Goal: Task Accomplishment & Management: Use online tool/utility

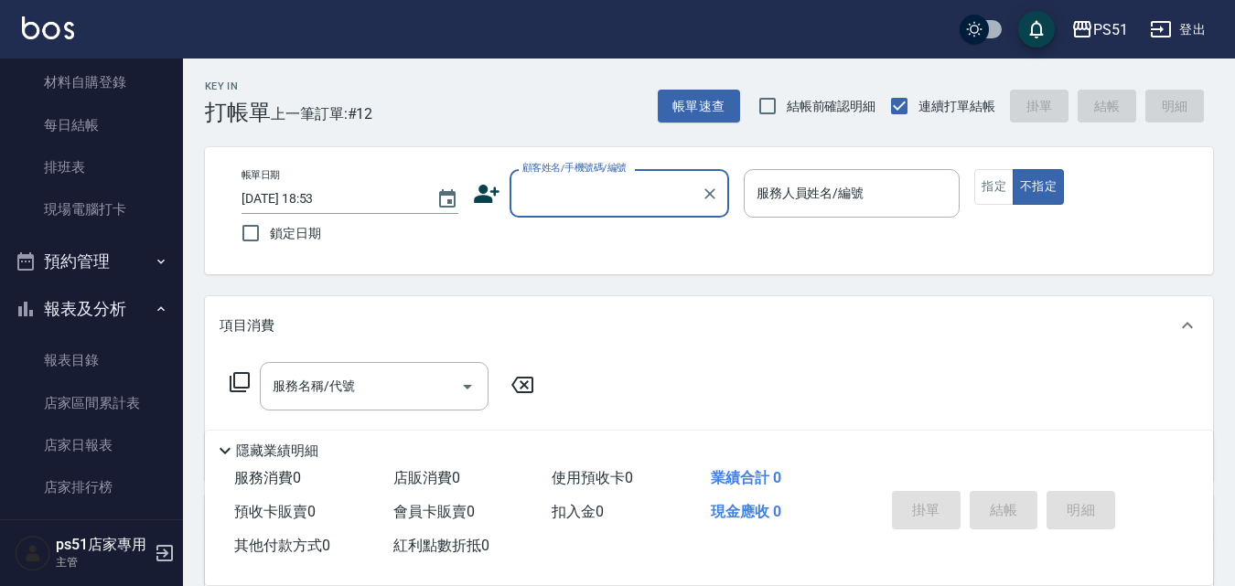
scroll to position [213, 0]
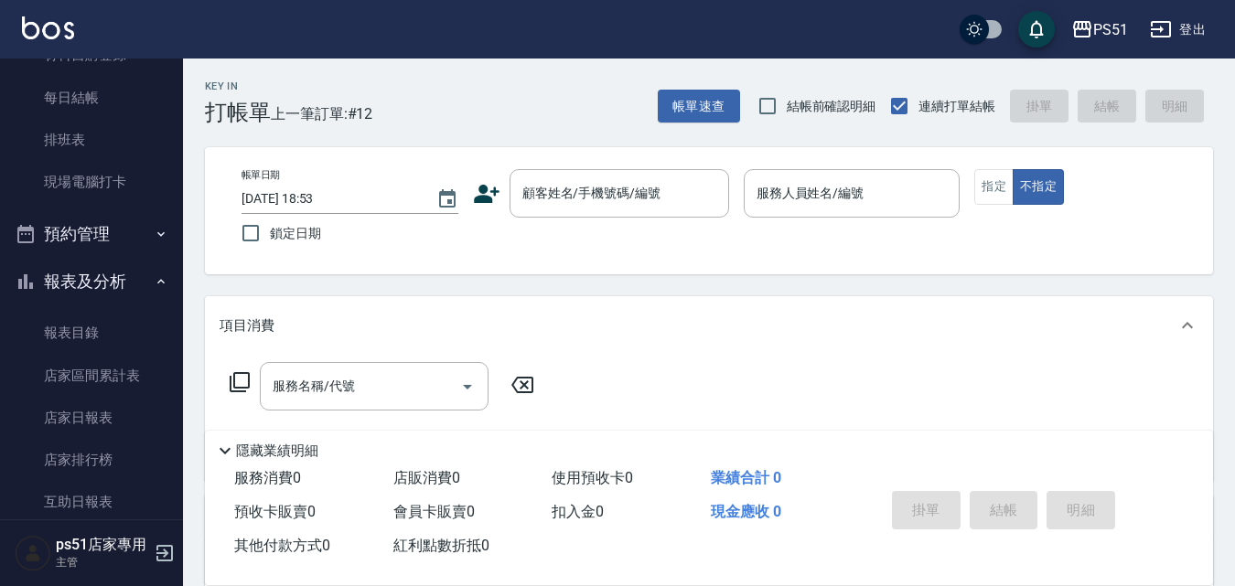
click at [127, 207] on ul "打帳單 帳單列表 現金收支登錄 材料自購登錄 每日結帳 排班表 現場電腦打卡" at bounding box center [91, 55] width 168 height 311
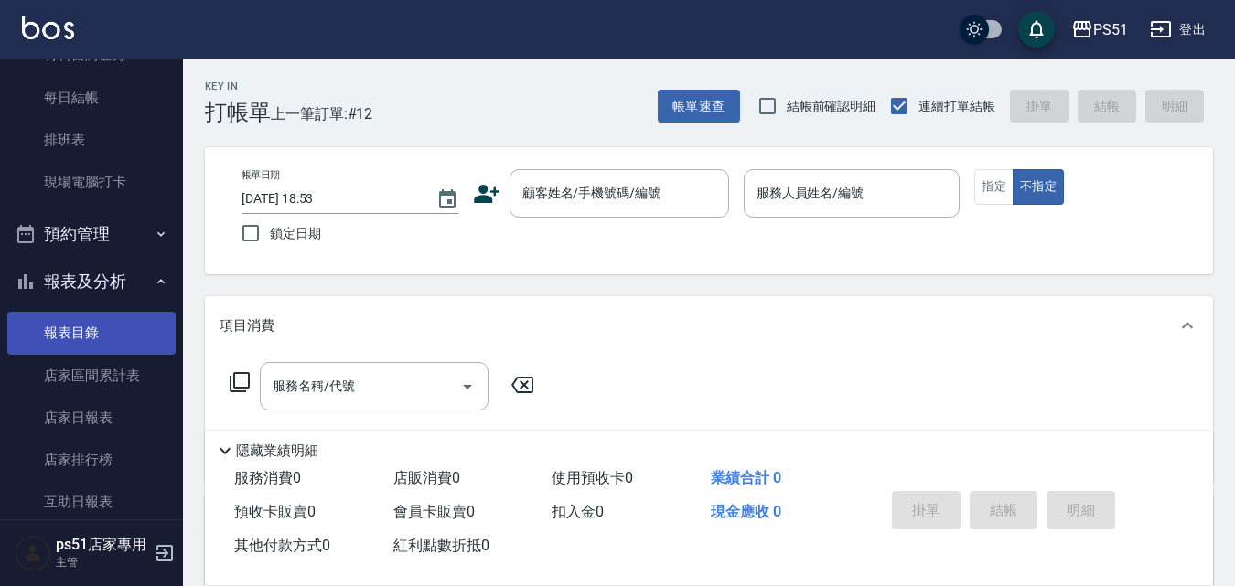
scroll to position [427, 0]
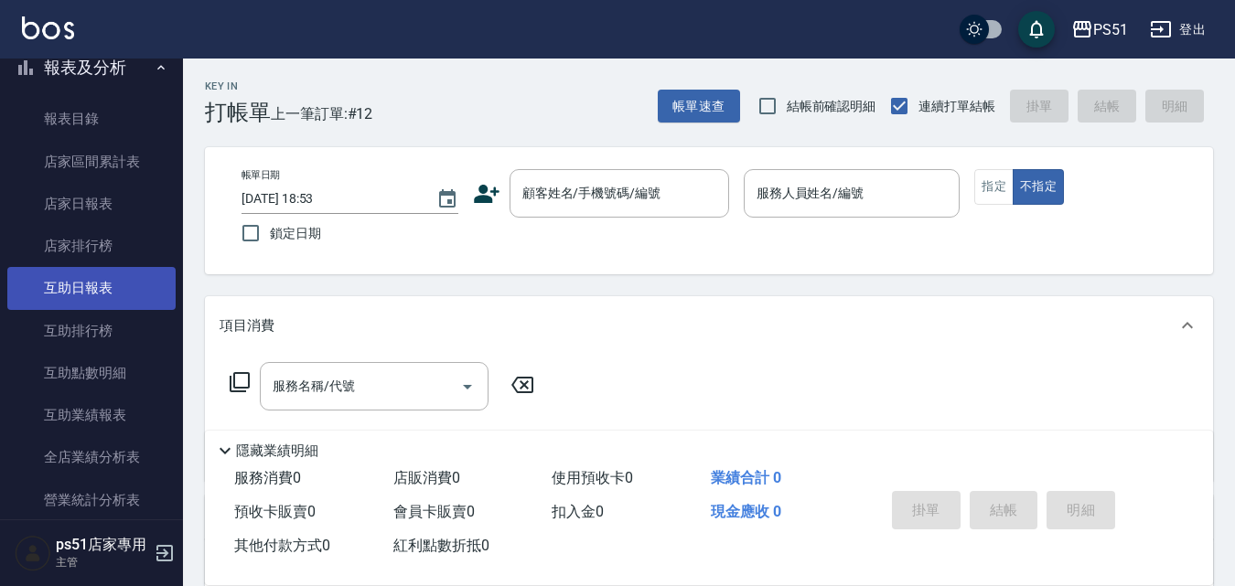
click at [129, 299] on link "互助日報表" at bounding box center [91, 288] width 168 height 42
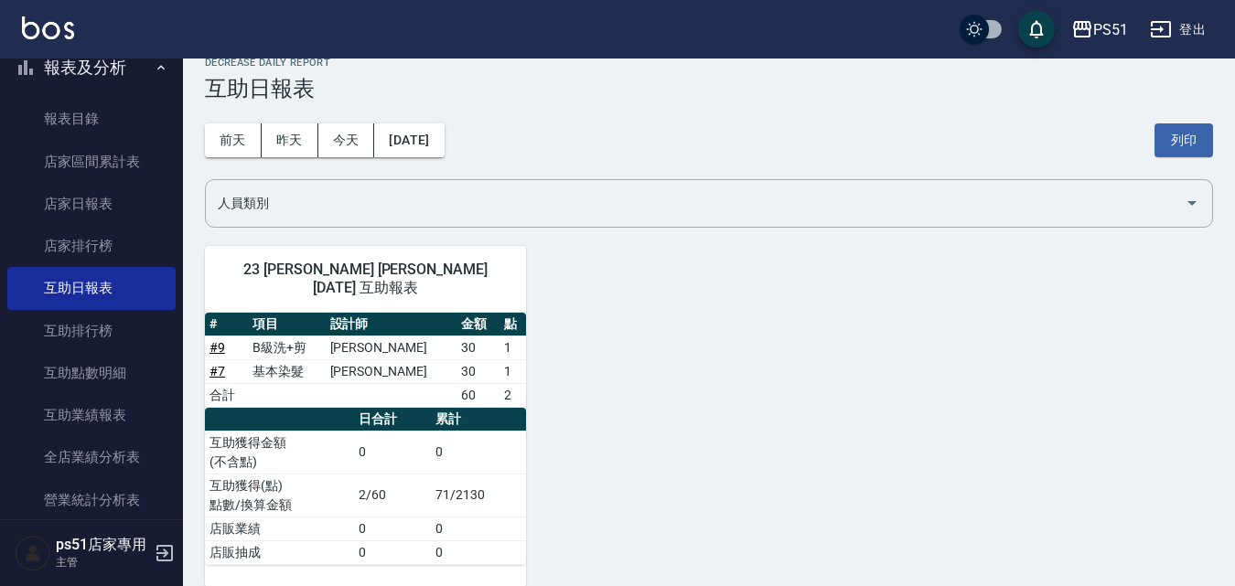
scroll to position [28, 0]
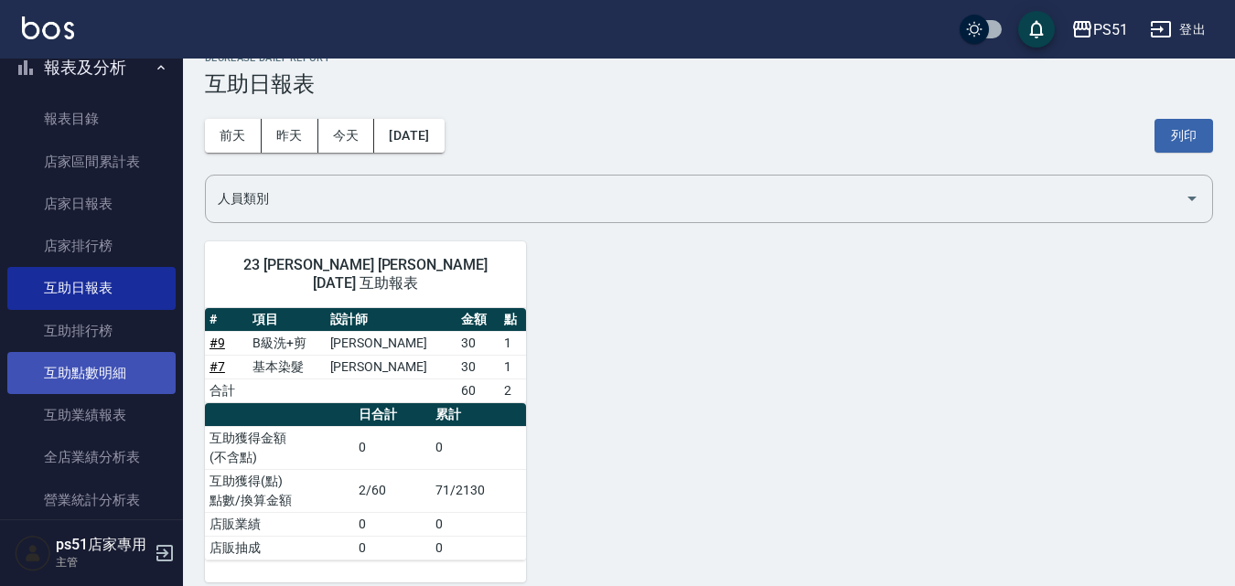
click at [105, 370] on link "互助點數明細" at bounding box center [91, 373] width 168 height 42
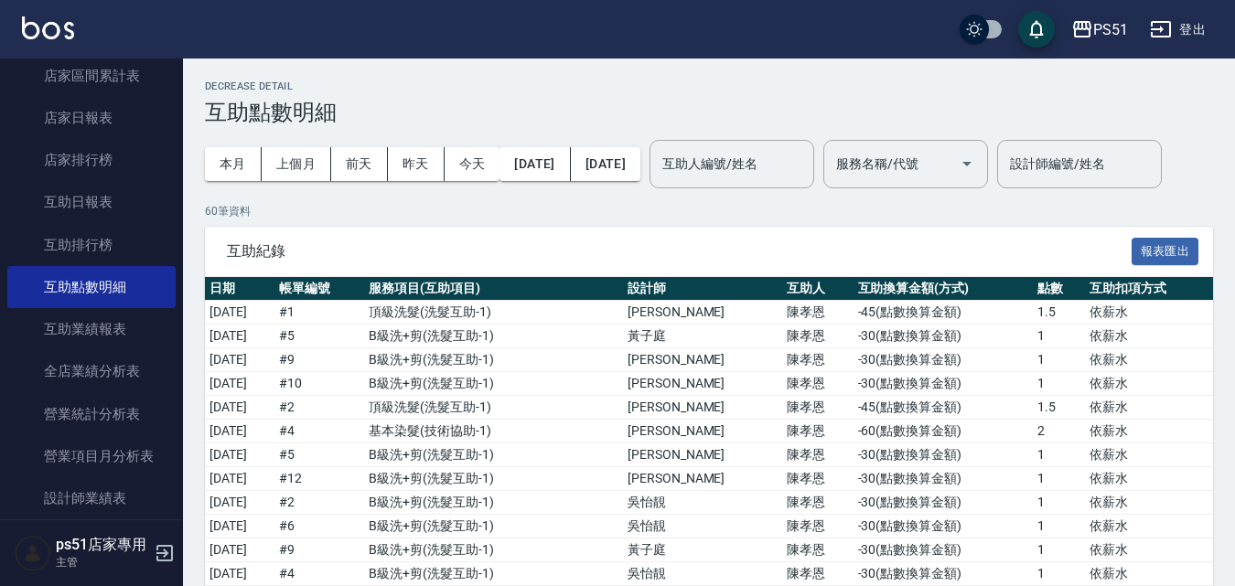
scroll to position [640, 0]
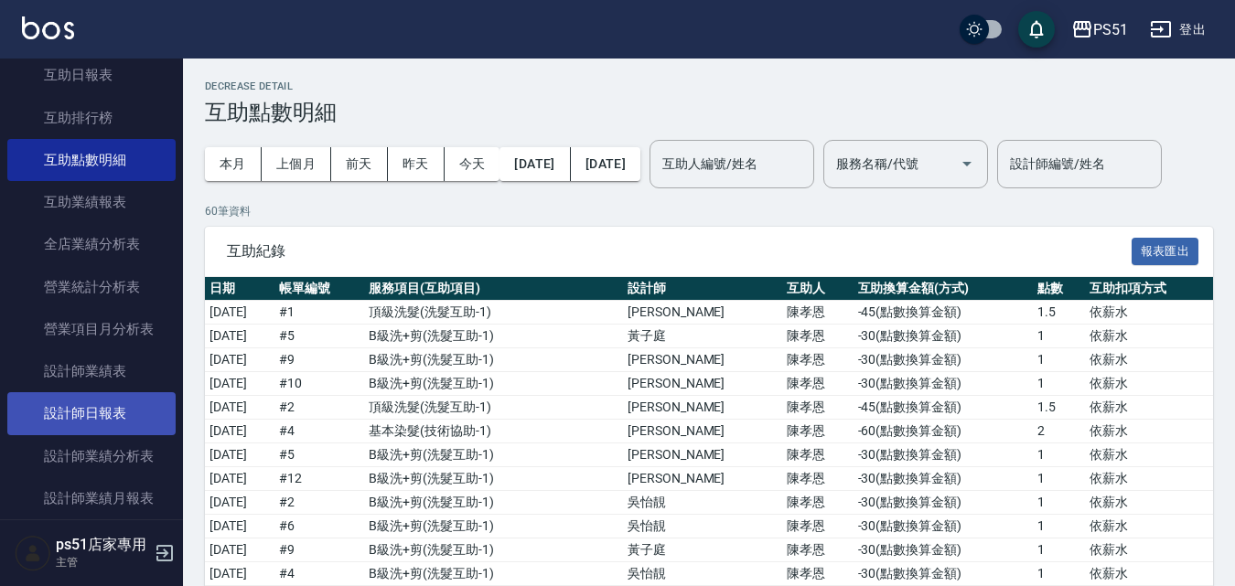
click at [139, 401] on link "設計師日報表" at bounding box center [91, 413] width 168 height 42
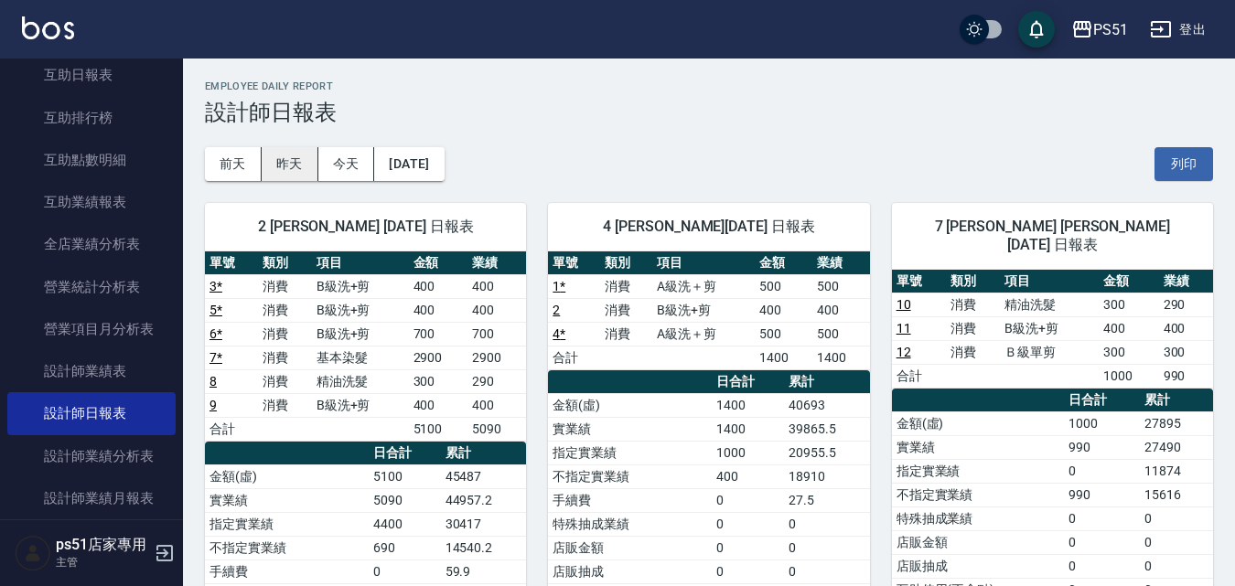
click at [287, 166] on button "昨天" at bounding box center [290, 164] width 57 height 34
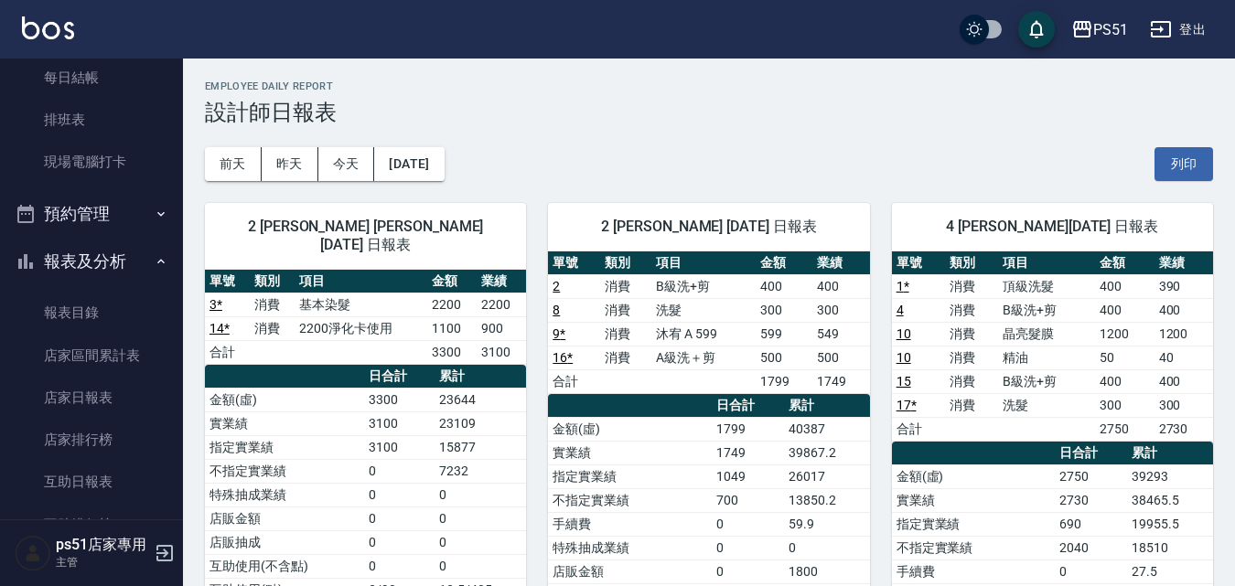
scroll to position [213, 0]
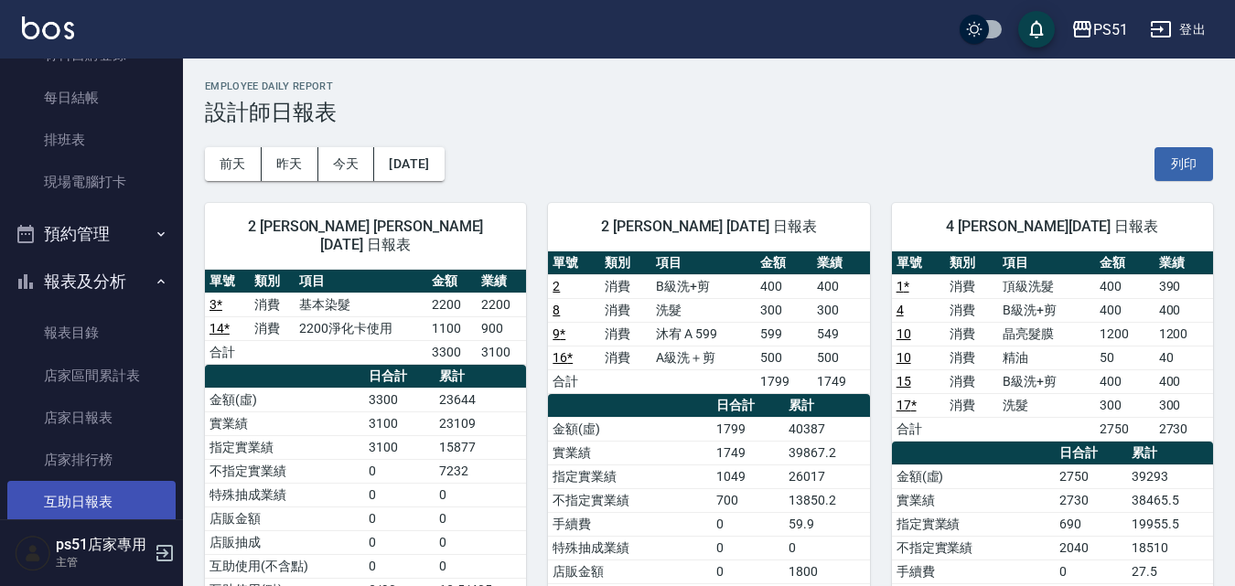
click at [134, 488] on link "互助日報表" at bounding box center [91, 502] width 168 height 42
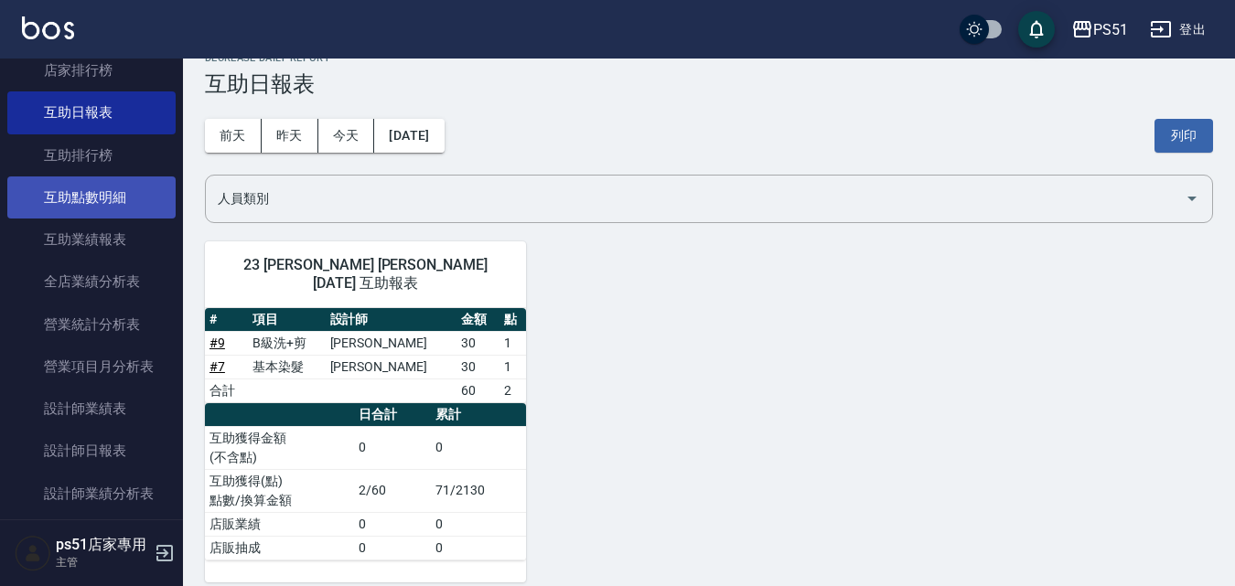
scroll to position [640, 0]
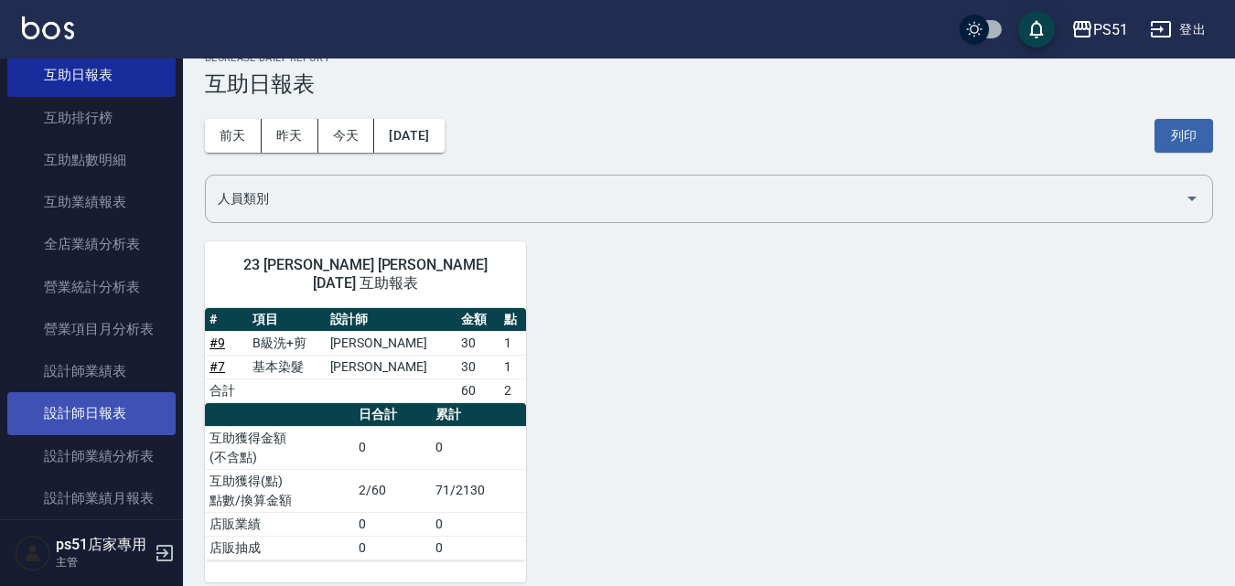
click at [105, 420] on link "設計師日報表" at bounding box center [91, 413] width 168 height 42
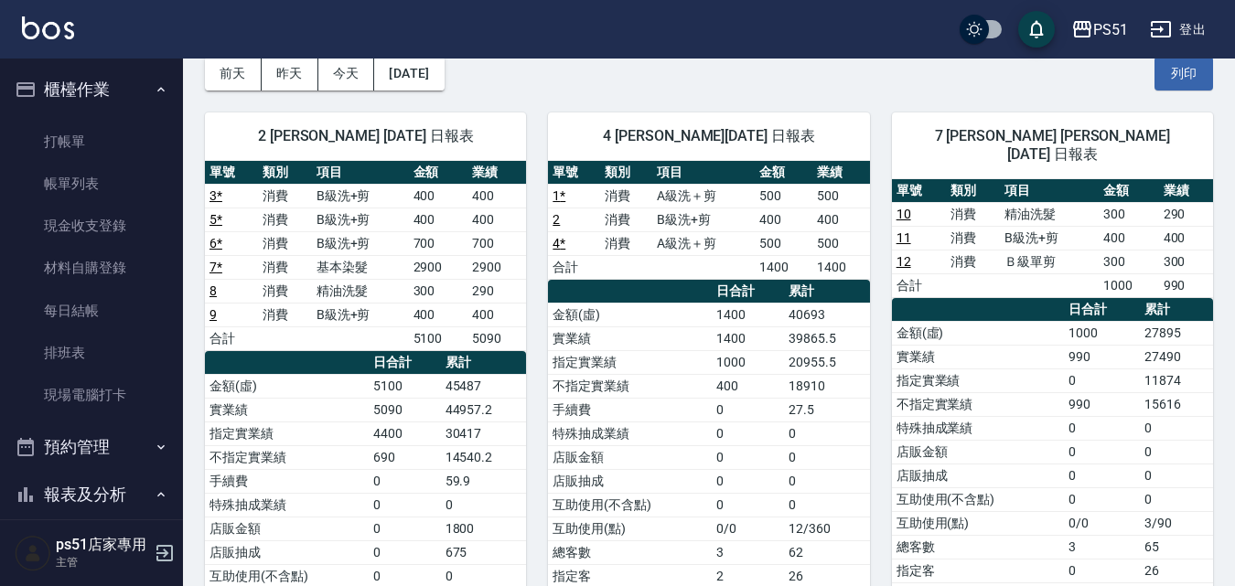
click at [158, 82] on button "櫃檯作業" at bounding box center [91, 90] width 168 height 48
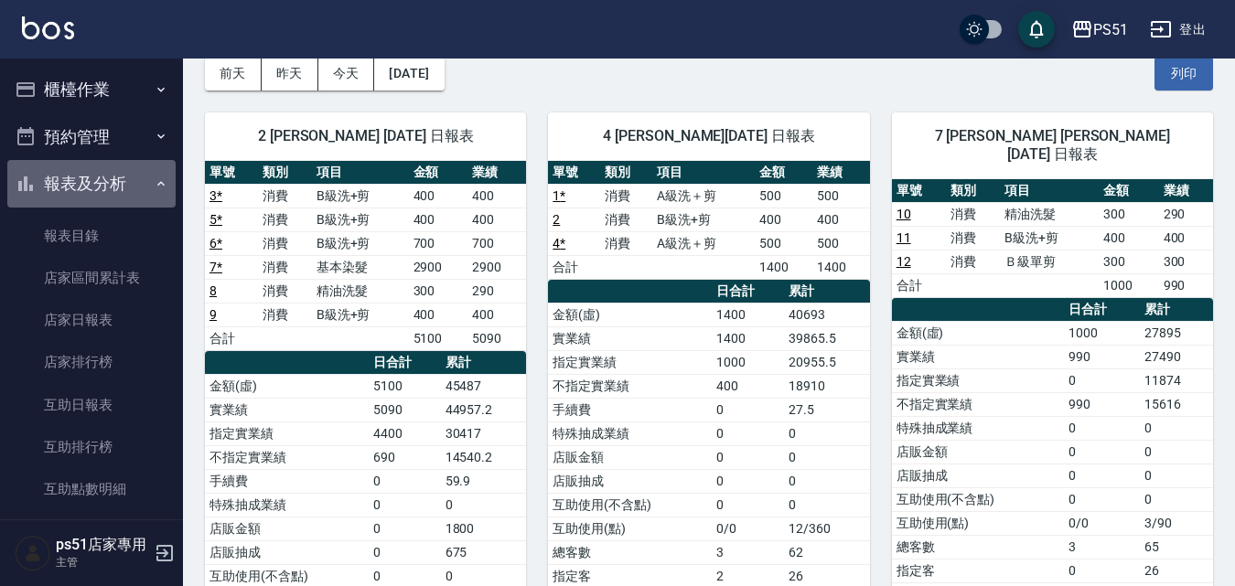
click at [124, 178] on button "報表及分析" at bounding box center [91, 184] width 168 height 48
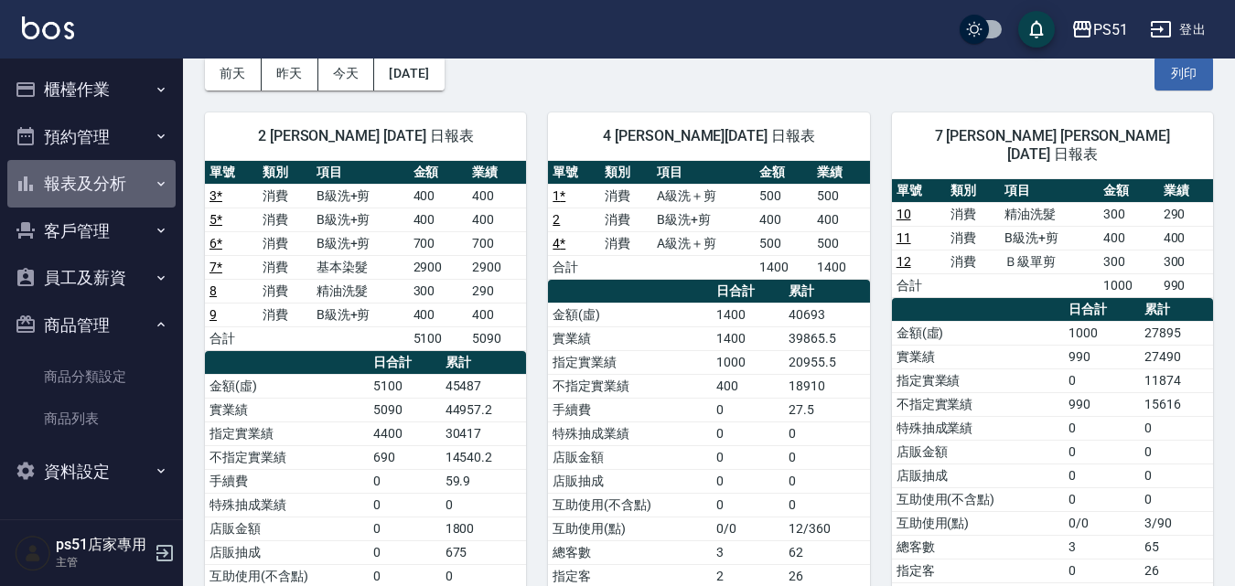
click at [124, 178] on button "報表及分析" at bounding box center [91, 184] width 168 height 48
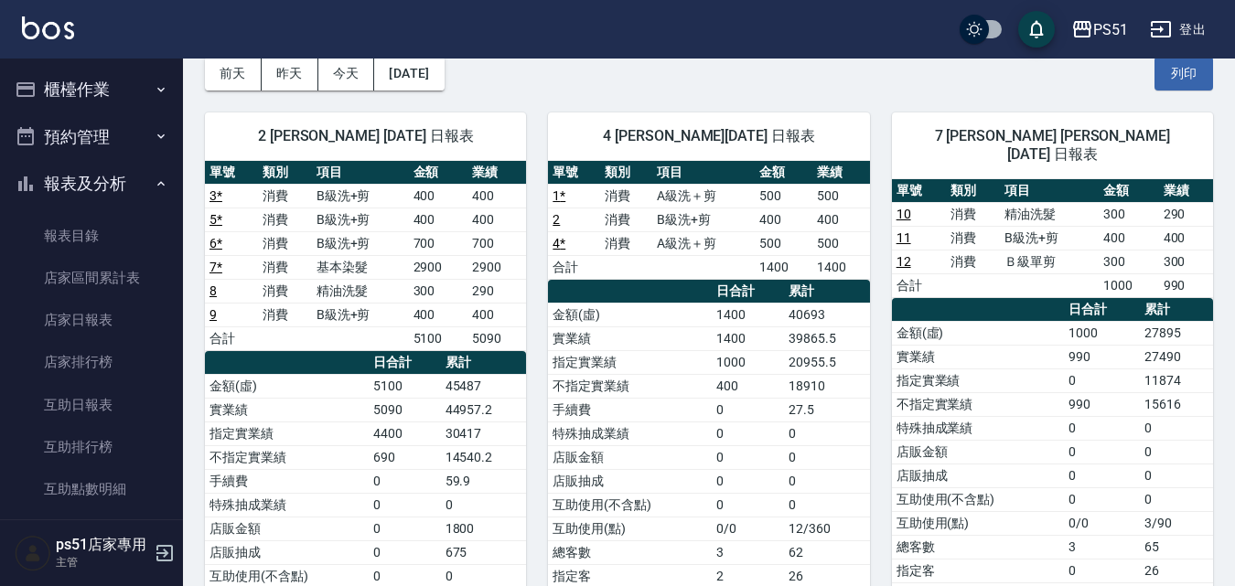
click at [131, 90] on button "櫃檯作業" at bounding box center [91, 90] width 168 height 48
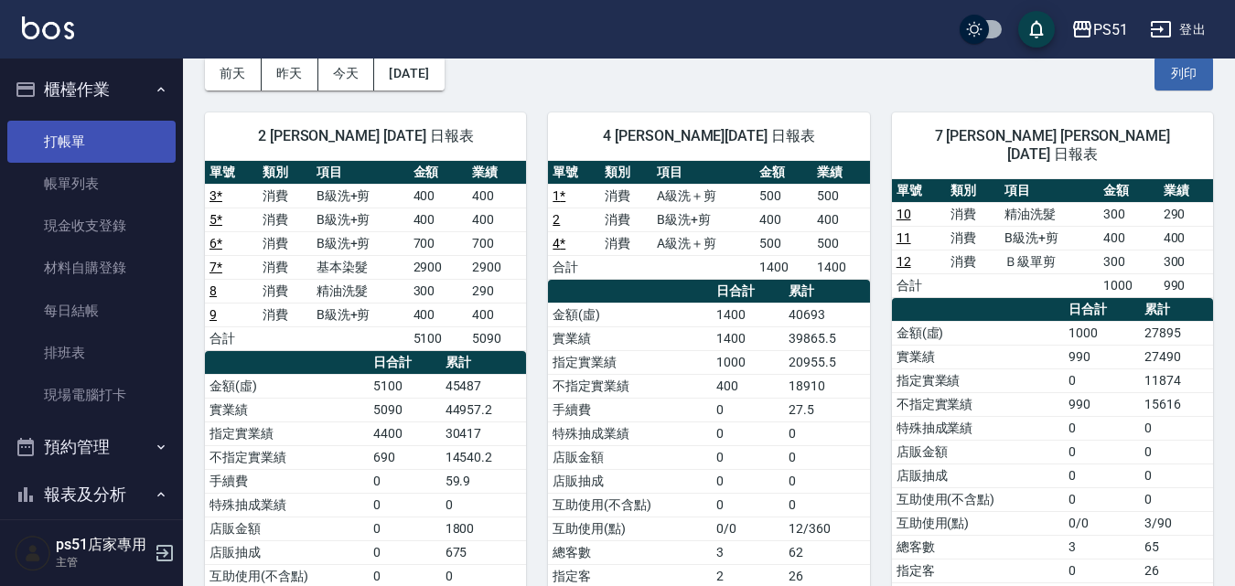
click at [113, 156] on link "打帳單" at bounding box center [91, 142] width 168 height 42
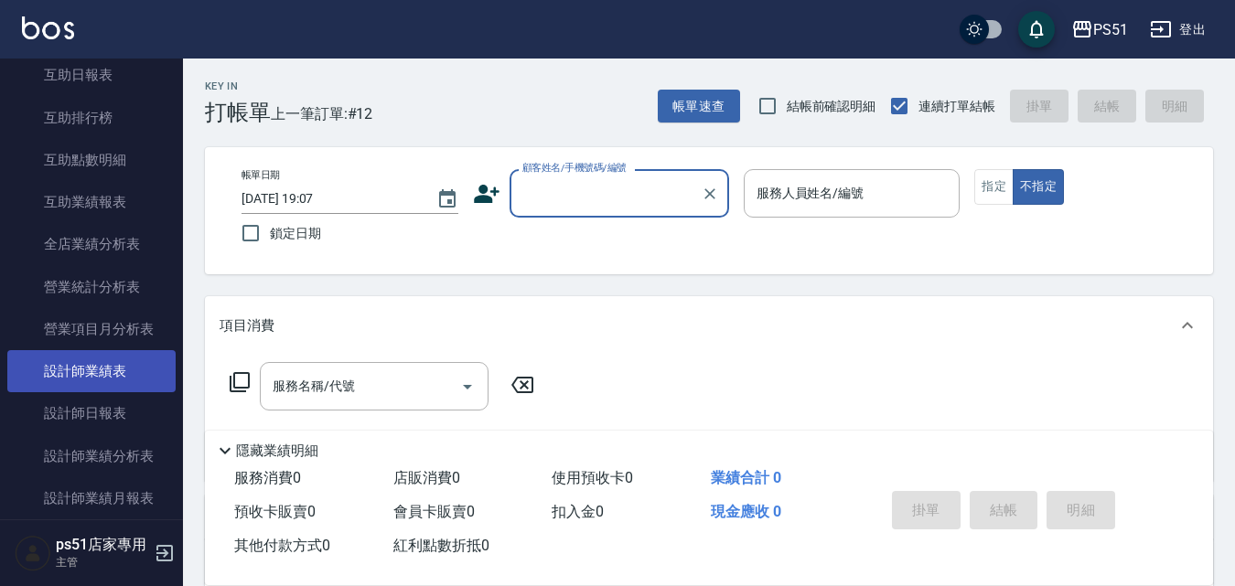
scroll to position [853, 0]
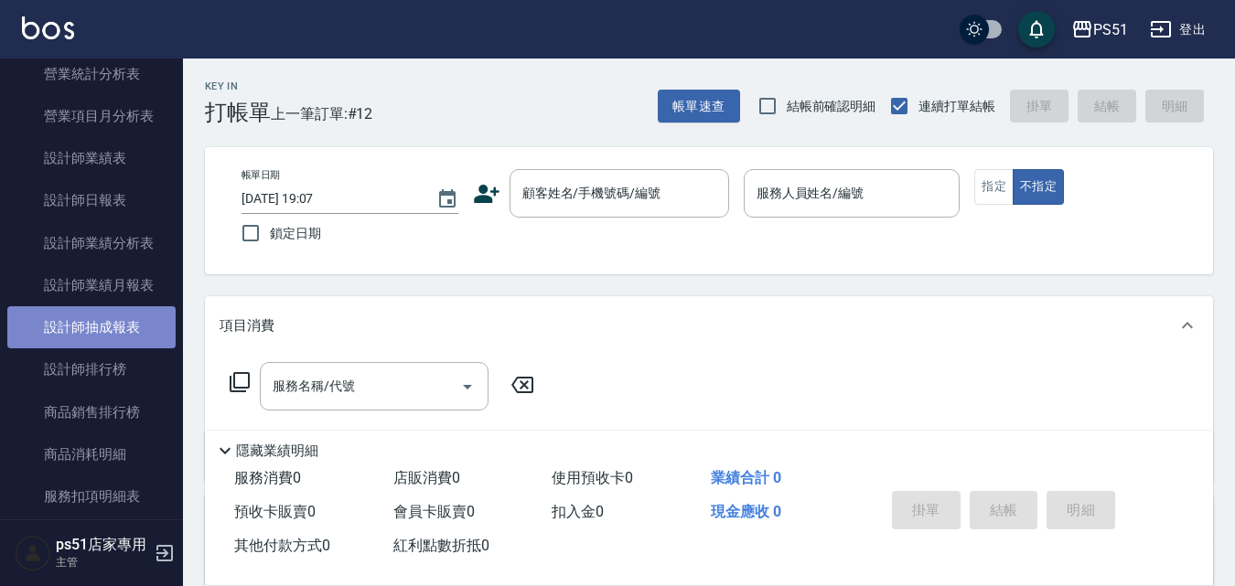
click at [136, 313] on link "設計師抽成報表" at bounding box center [91, 327] width 168 height 42
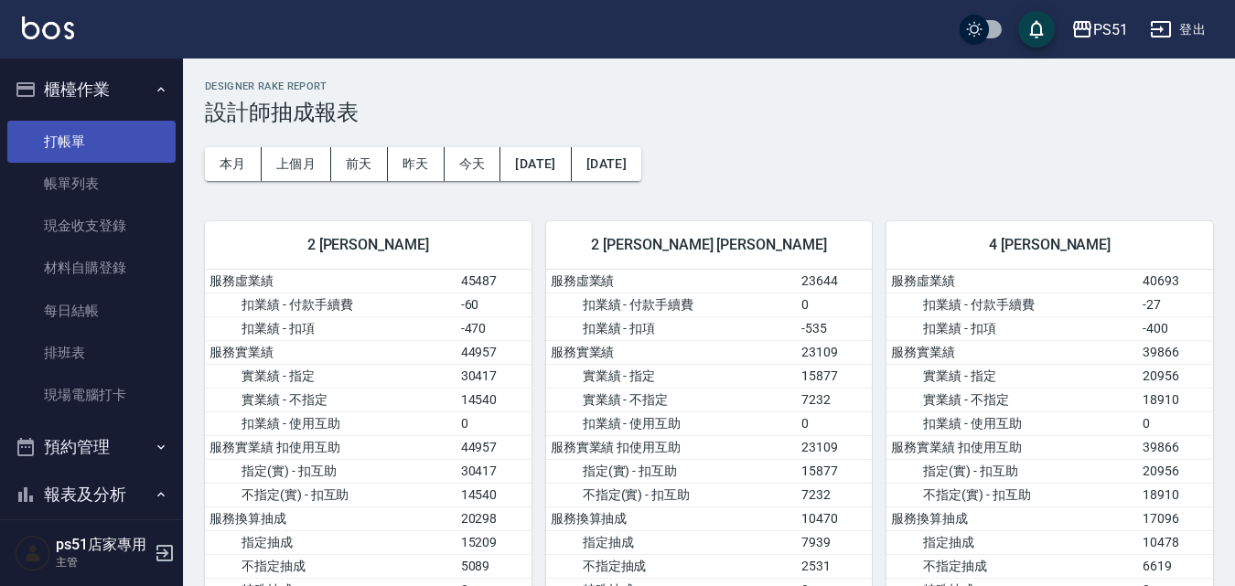
click at [82, 147] on link "打帳單" at bounding box center [91, 142] width 168 height 42
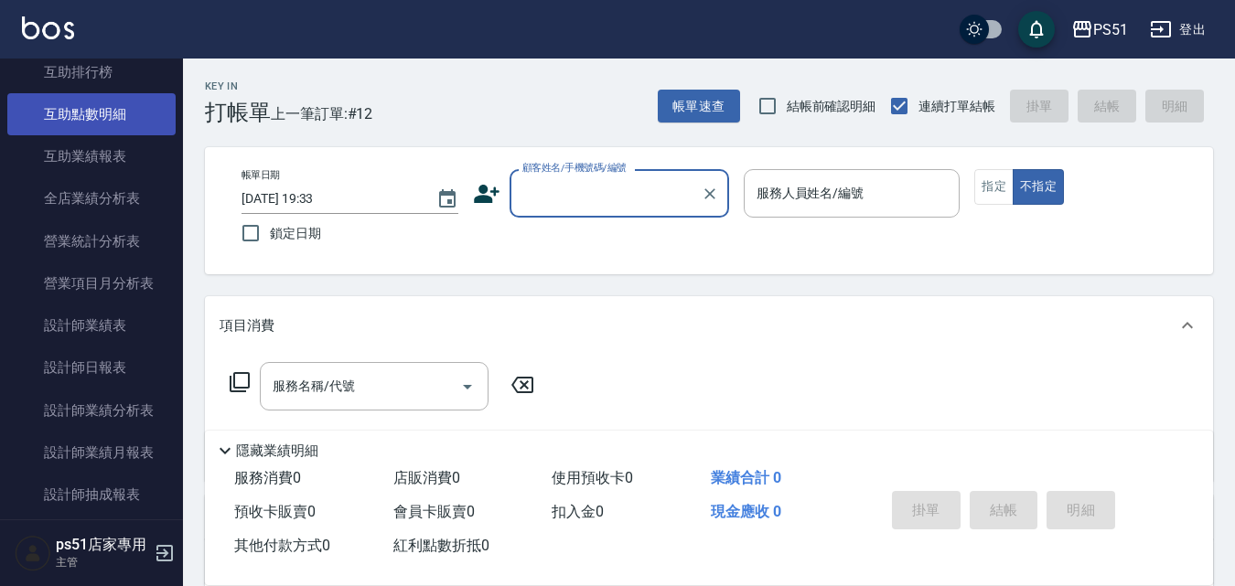
scroll to position [853, 0]
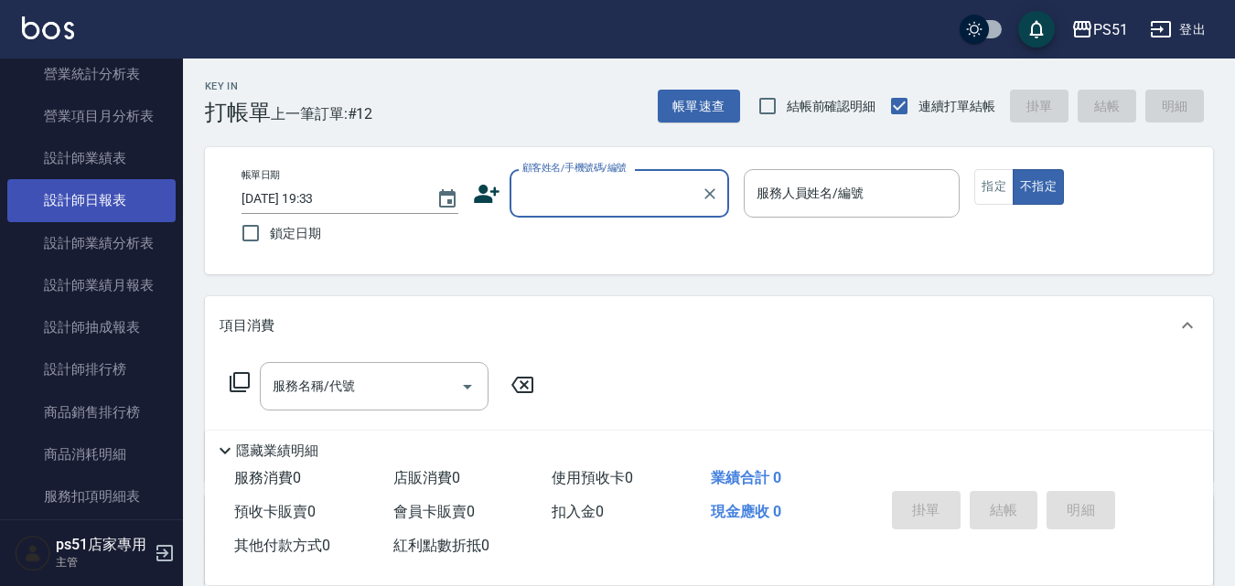
click at [137, 196] on link "設計師日報表" at bounding box center [91, 200] width 168 height 42
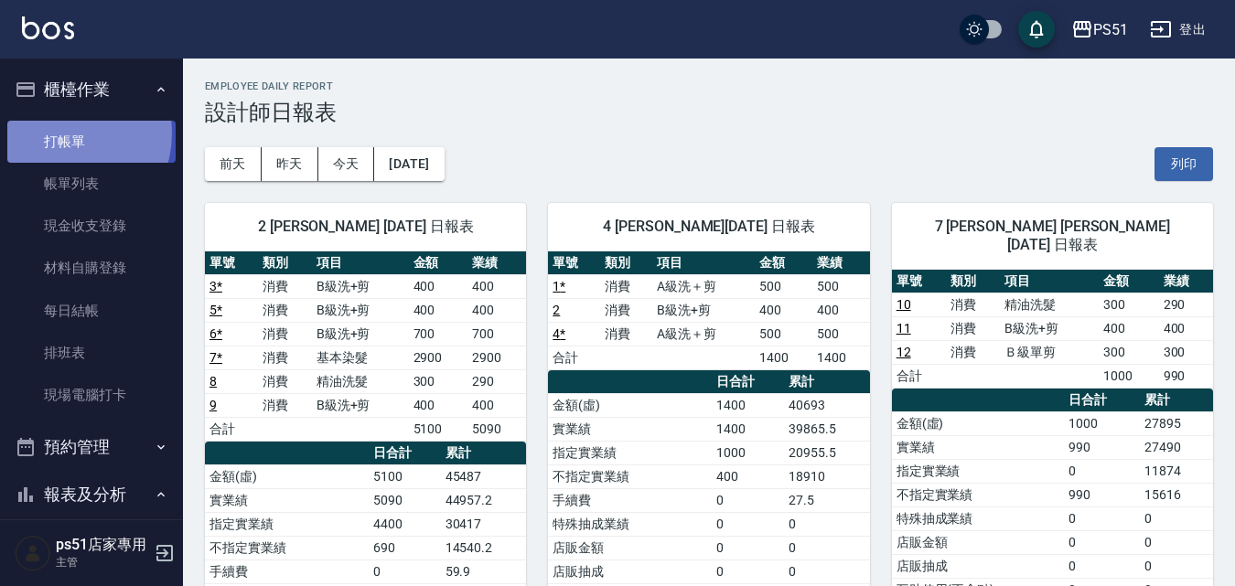
click at [59, 133] on link "打帳單" at bounding box center [91, 142] width 168 height 42
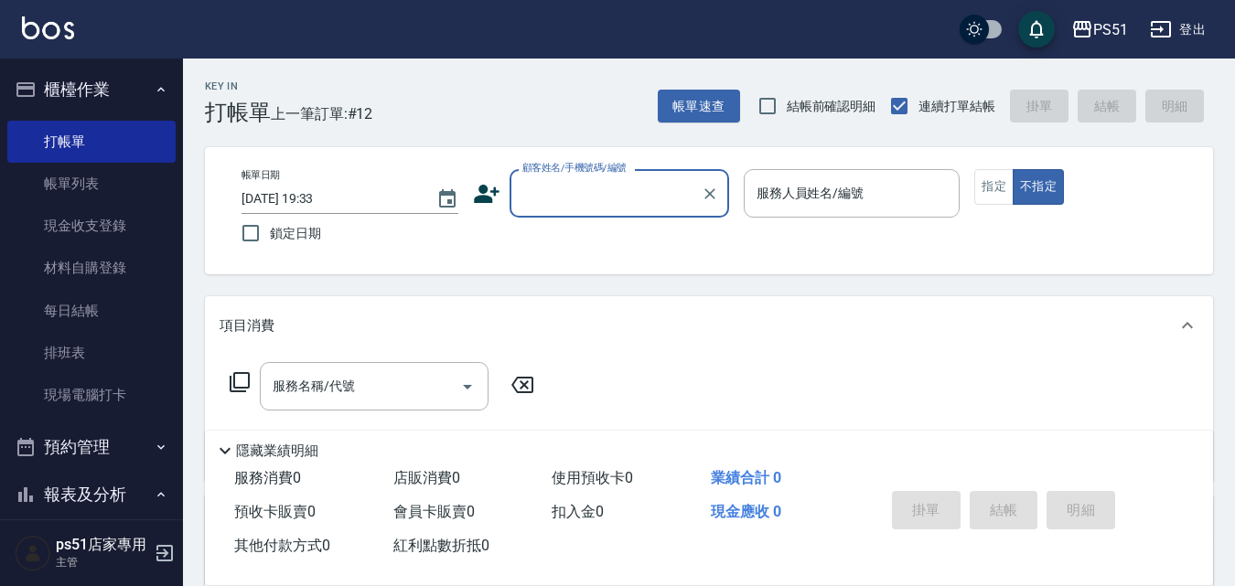
click at [884, 154] on div "帳單日期 [DATE] 19:33 鎖定日期 顧客姓名/手機號碼/編號 顧客姓名/手機號碼/編號 服務人員姓名/編號 服務人員姓名/編號 指定 不指定" at bounding box center [709, 210] width 1008 height 127
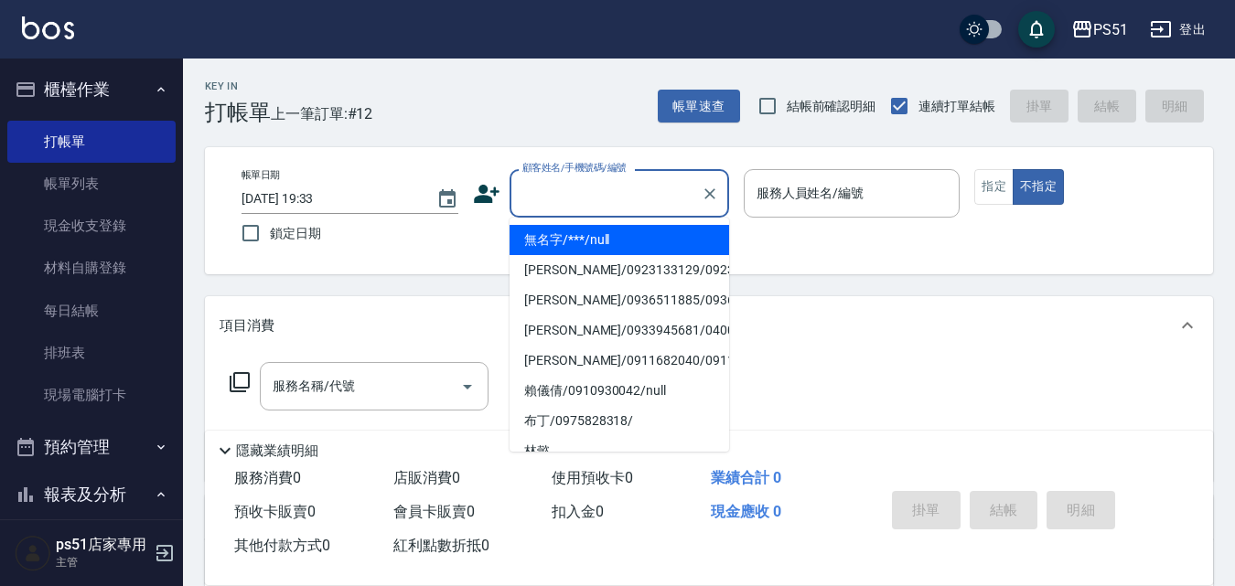
click at [657, 200] on input "顧客姓名/手機號碼/編號" at bounding box center [606, 193] width 176 height 32
click at [620, 237] on li "無名字/***/null" at bounding box center [619, 240] width 220 height 30
type input "無名字/***/null"
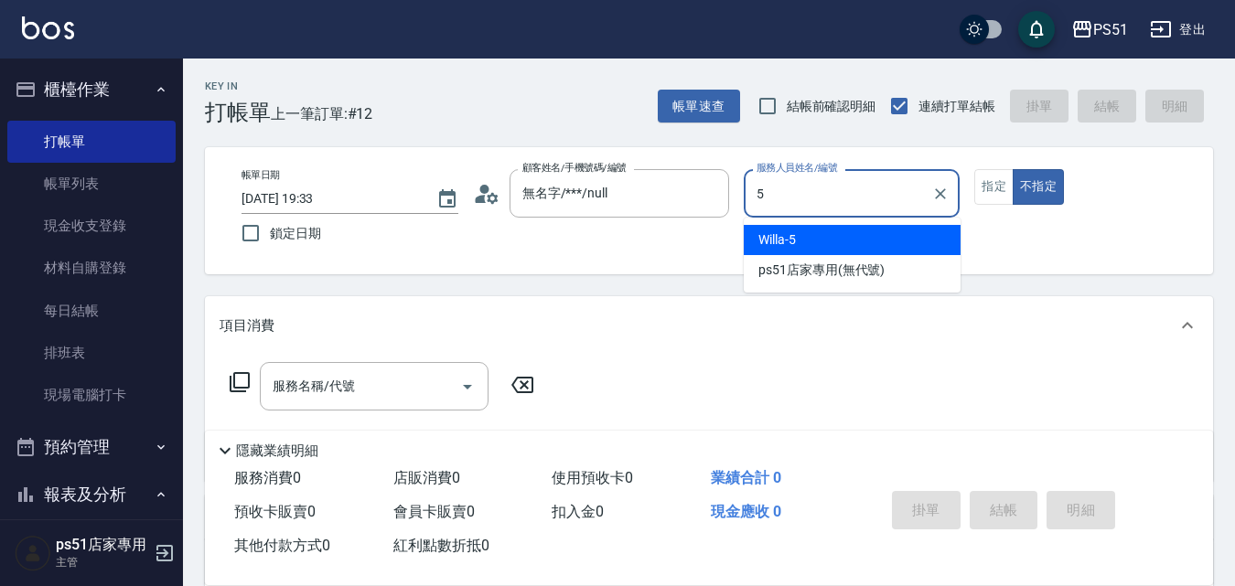
type input "Willa-5"
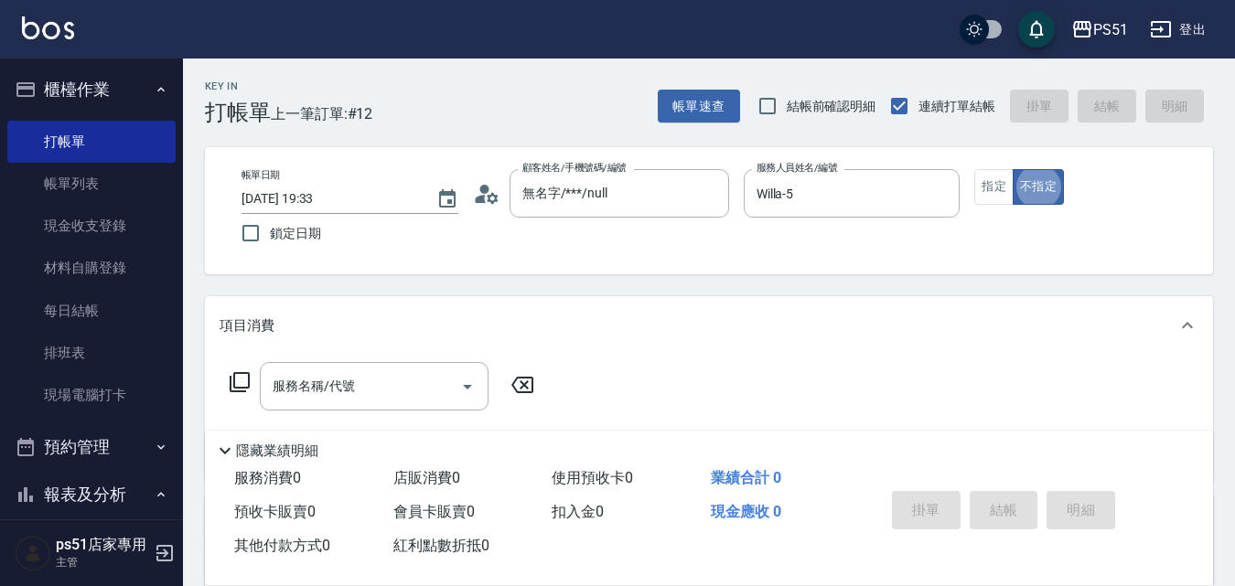
type button "false"
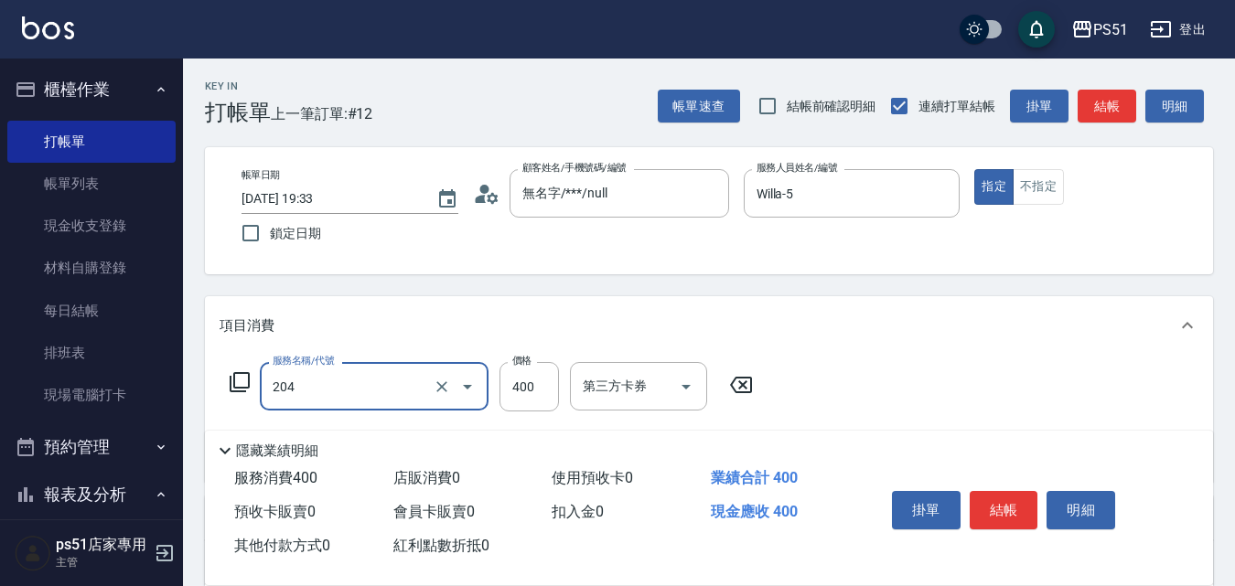
type input "B級洗+剪(204)"
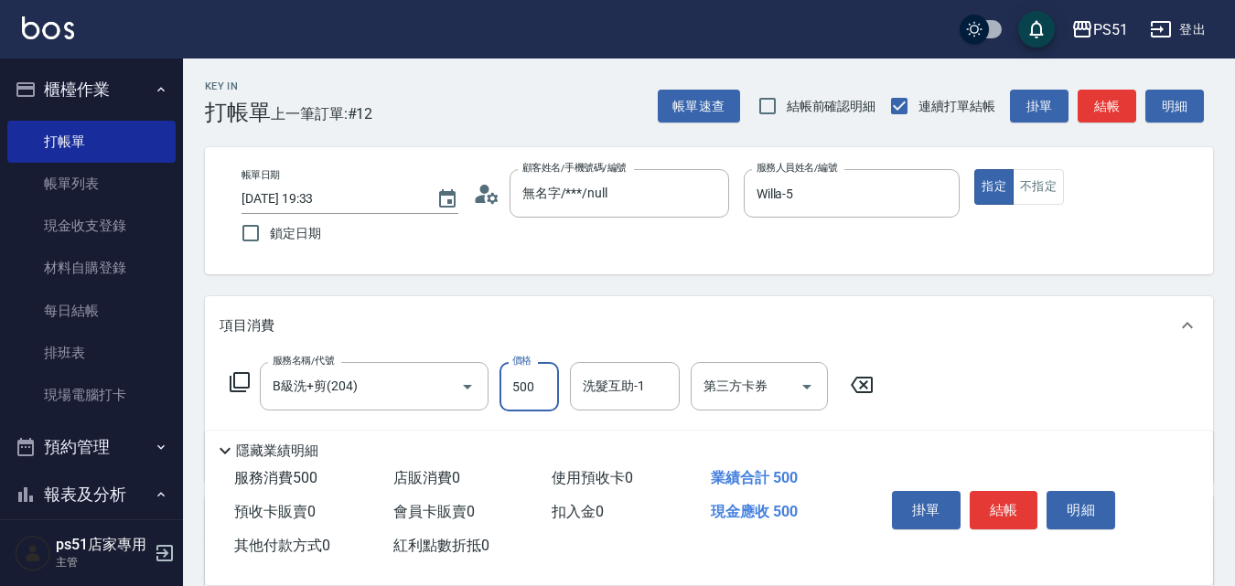
type input "500"
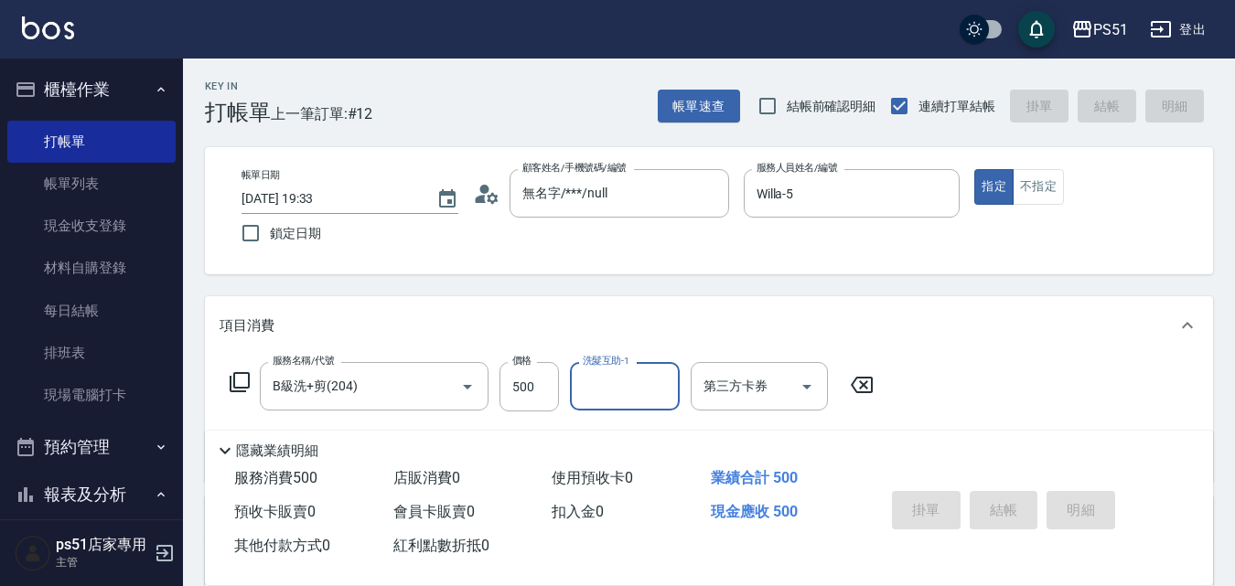
type input "[DATE] 19:37"
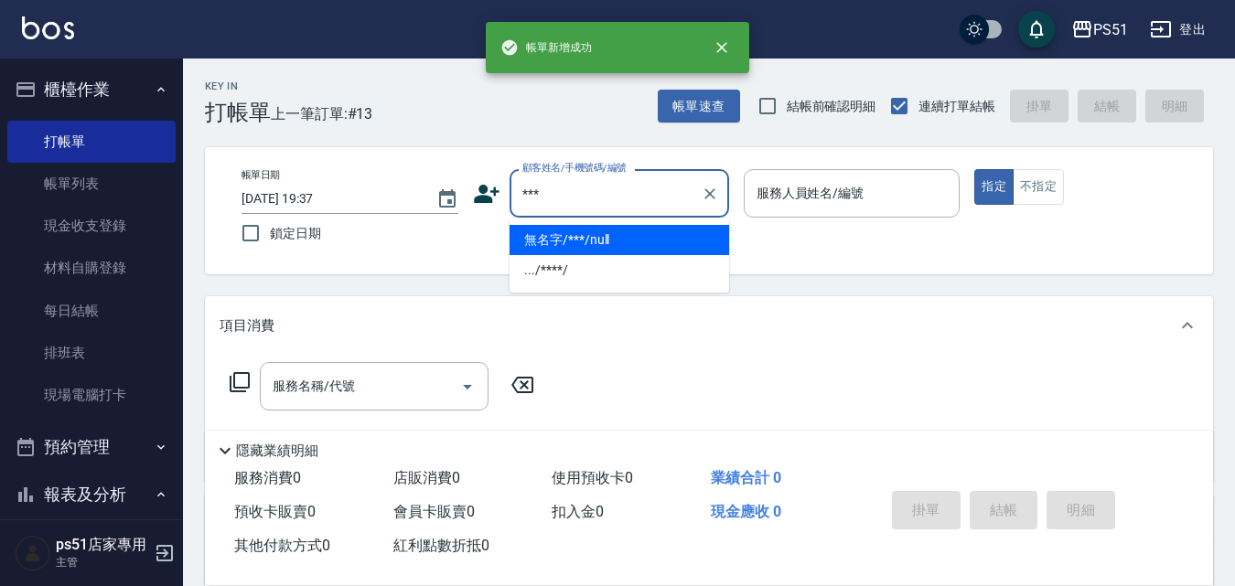
type input "無名字/***/null"
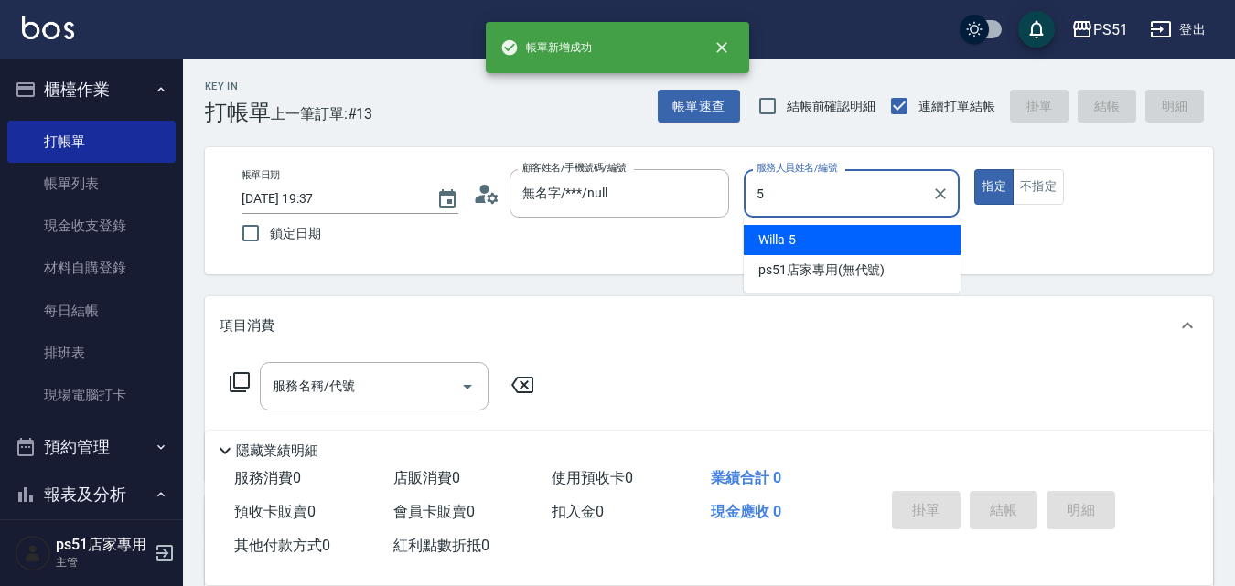
type input "Willa-5"
type button "true"
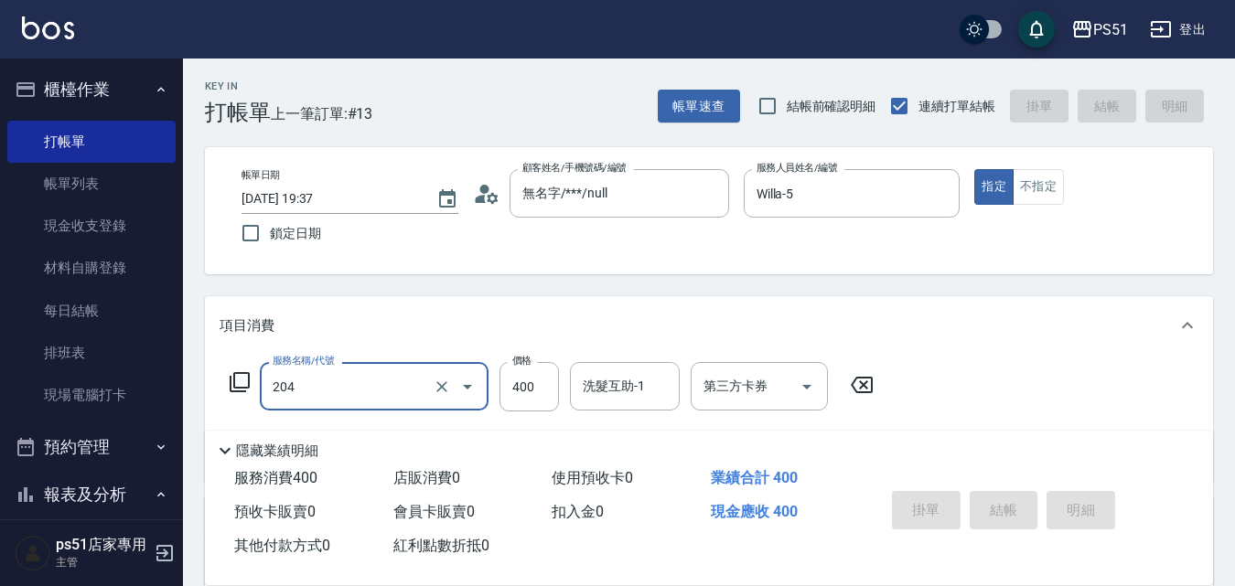
type input "204"
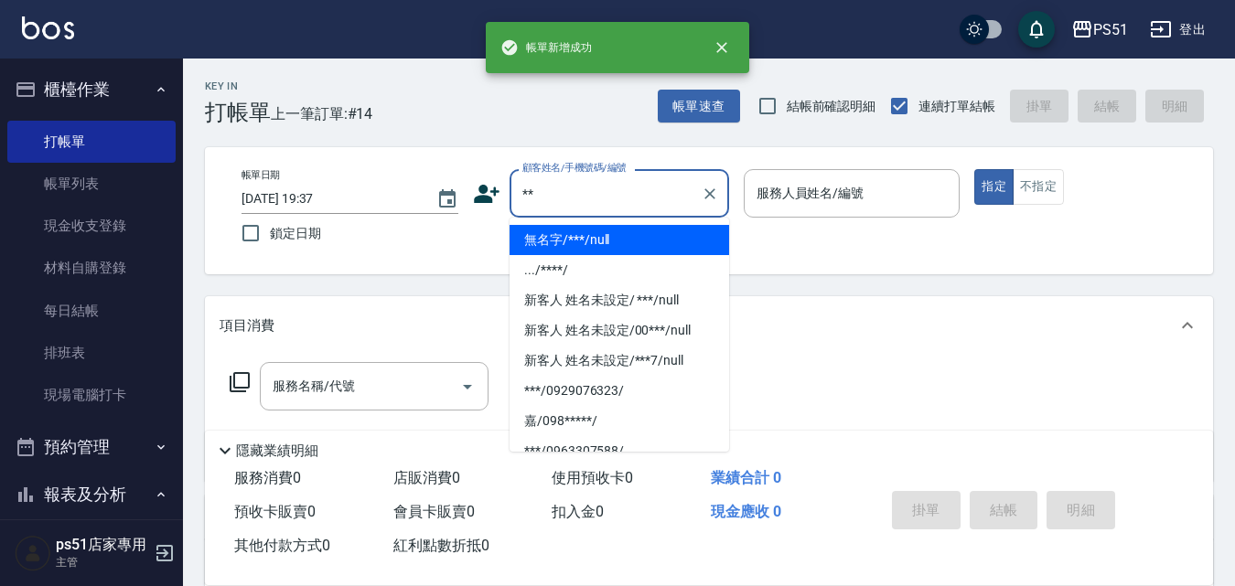
type input "無名字/***/null"
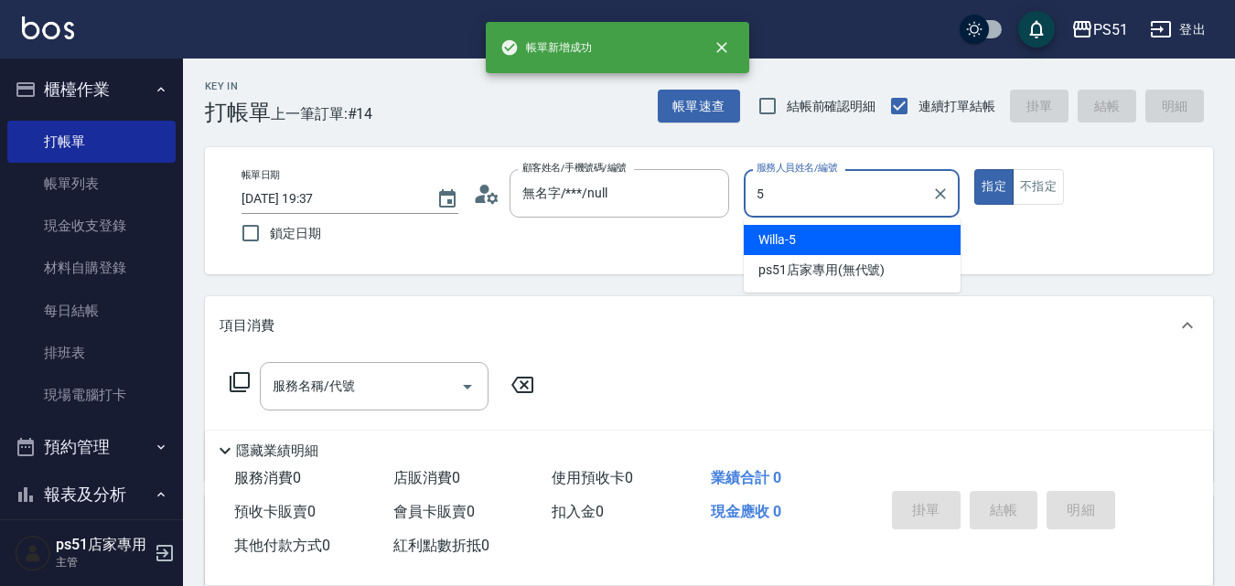
type input "Willa-5"
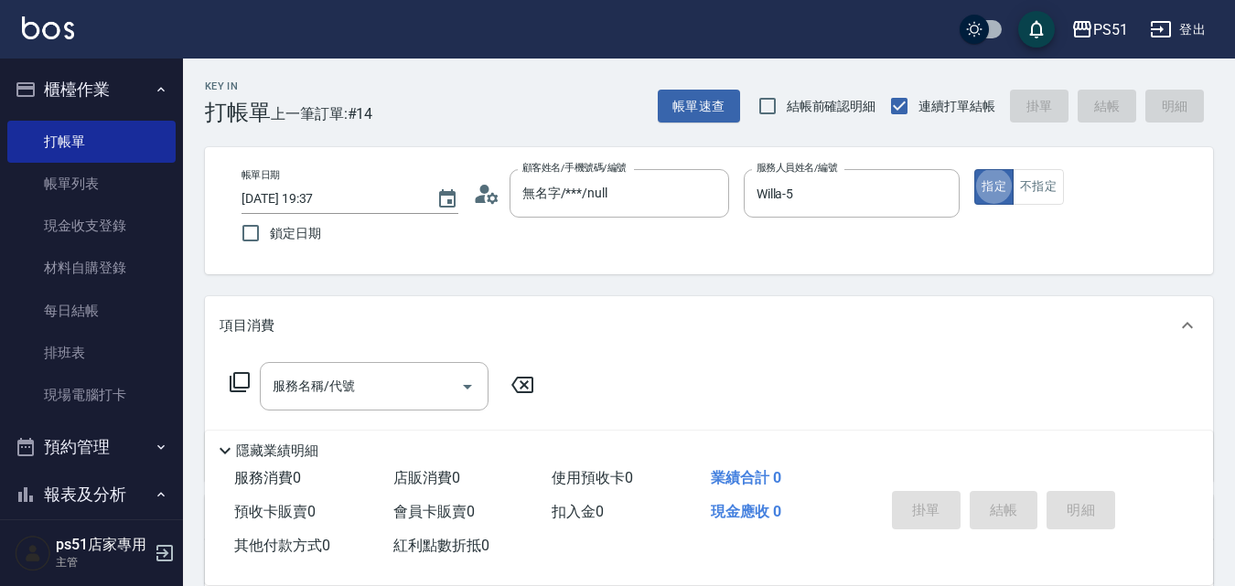
type input "新客人 姓名未設定/**/null"
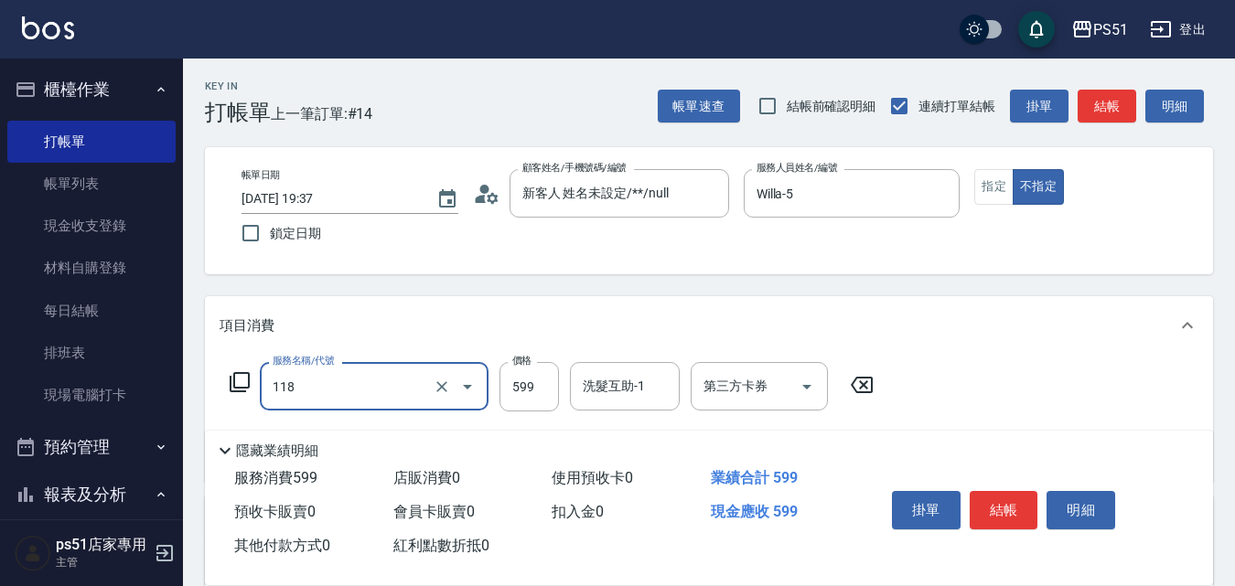
type input "[PERSON_NAME] A 599(118)"
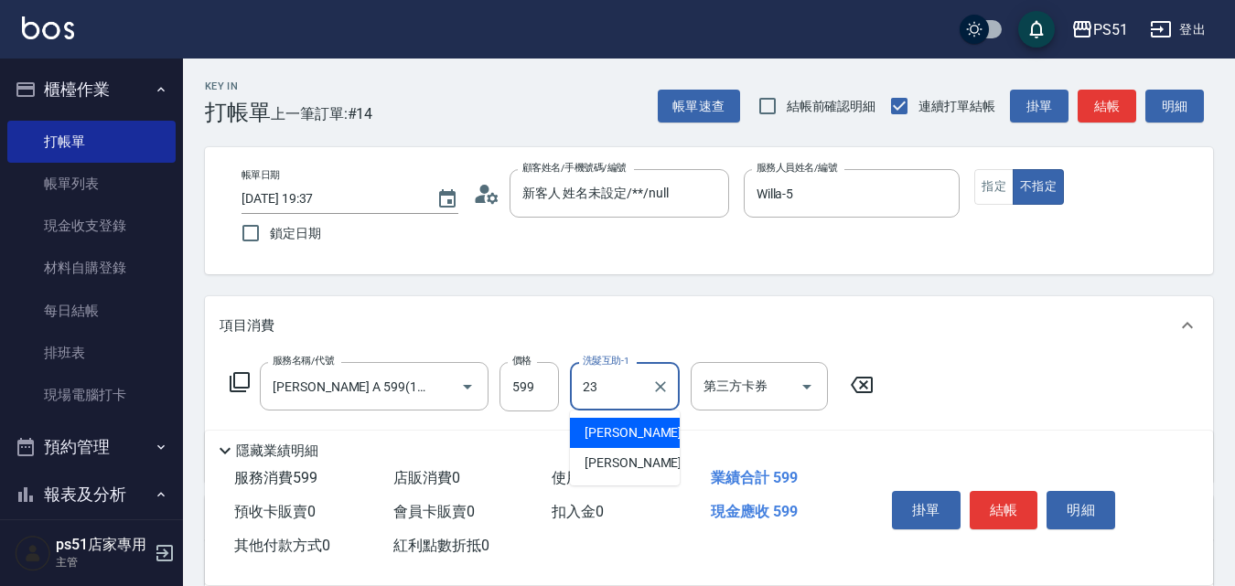
type input "孝恩-23"
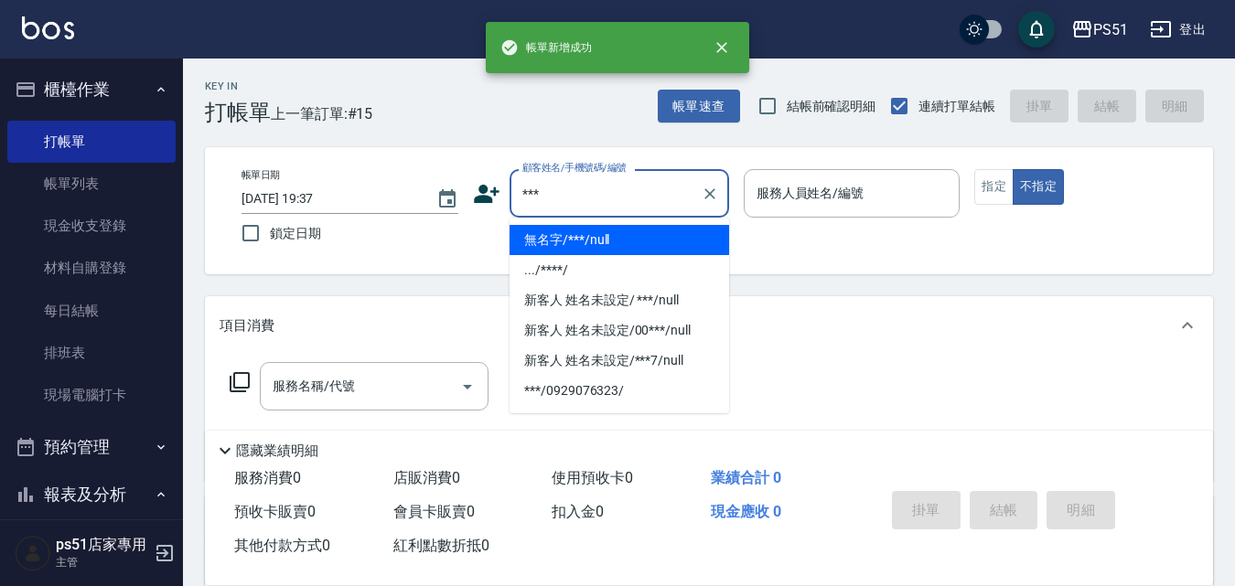
type input "無名字/***/null"
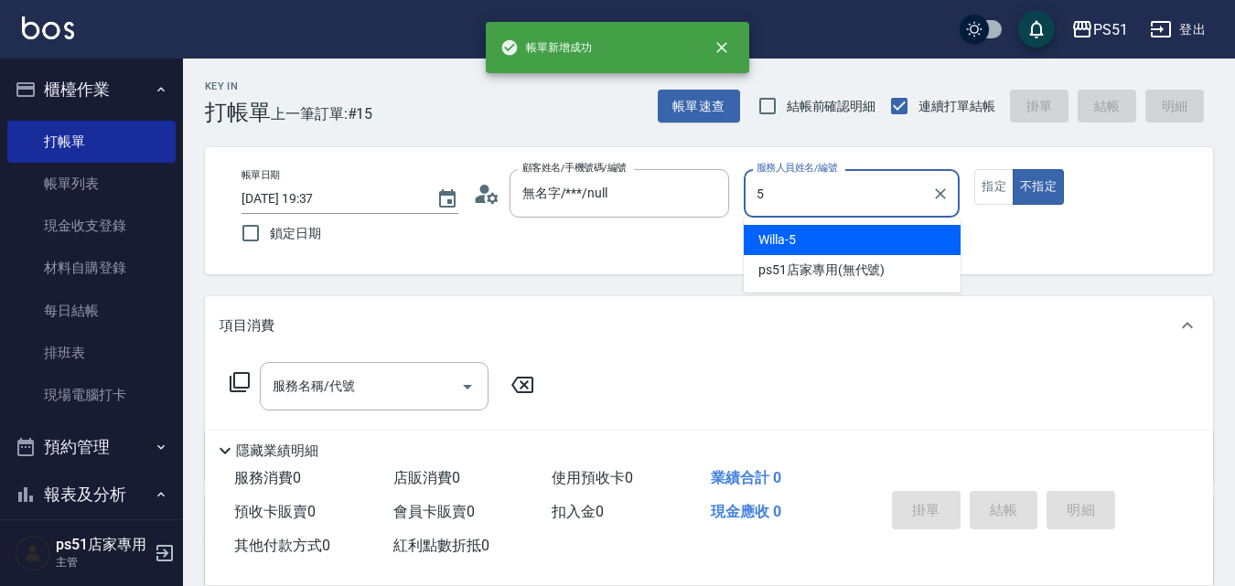
type input "Willa-5"
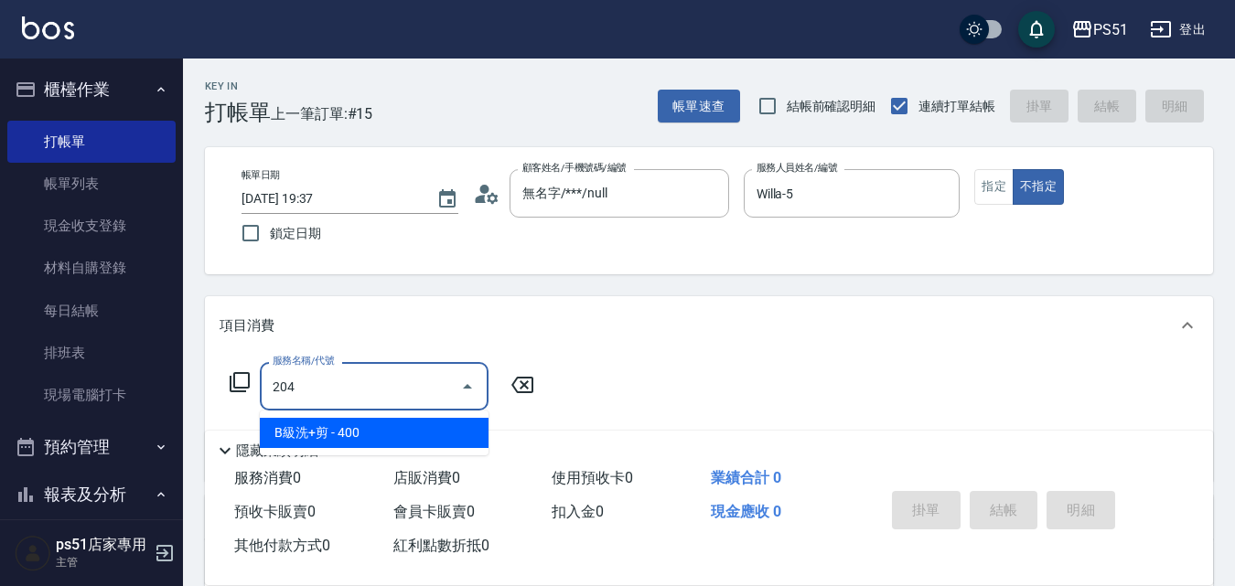
type input "B級洗+剪(204)"
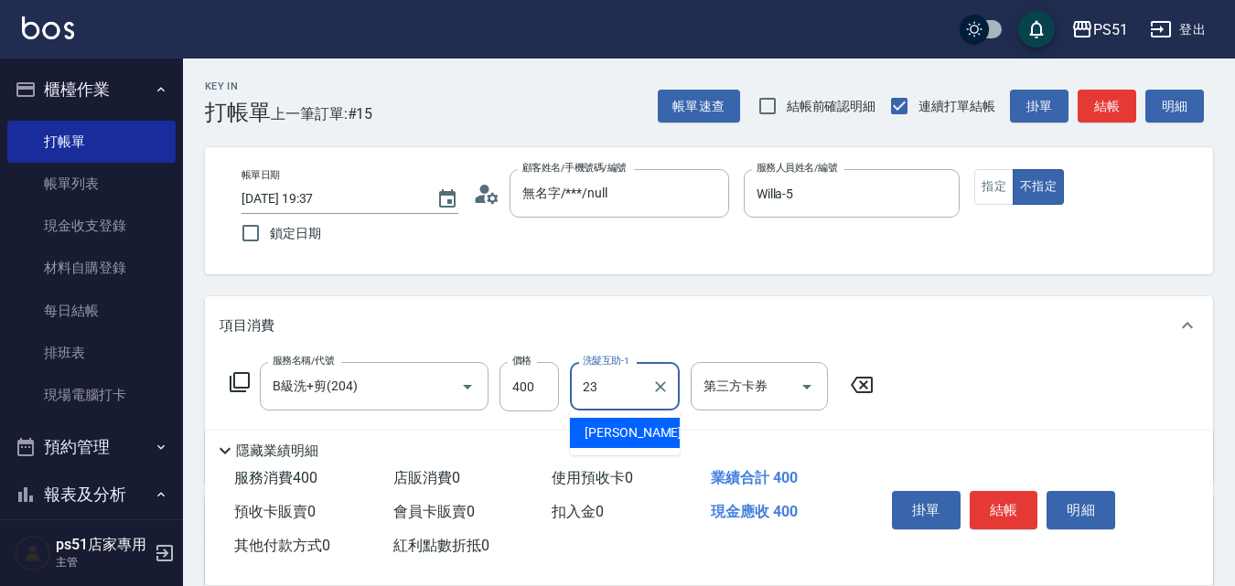
type input "孝恩-23"
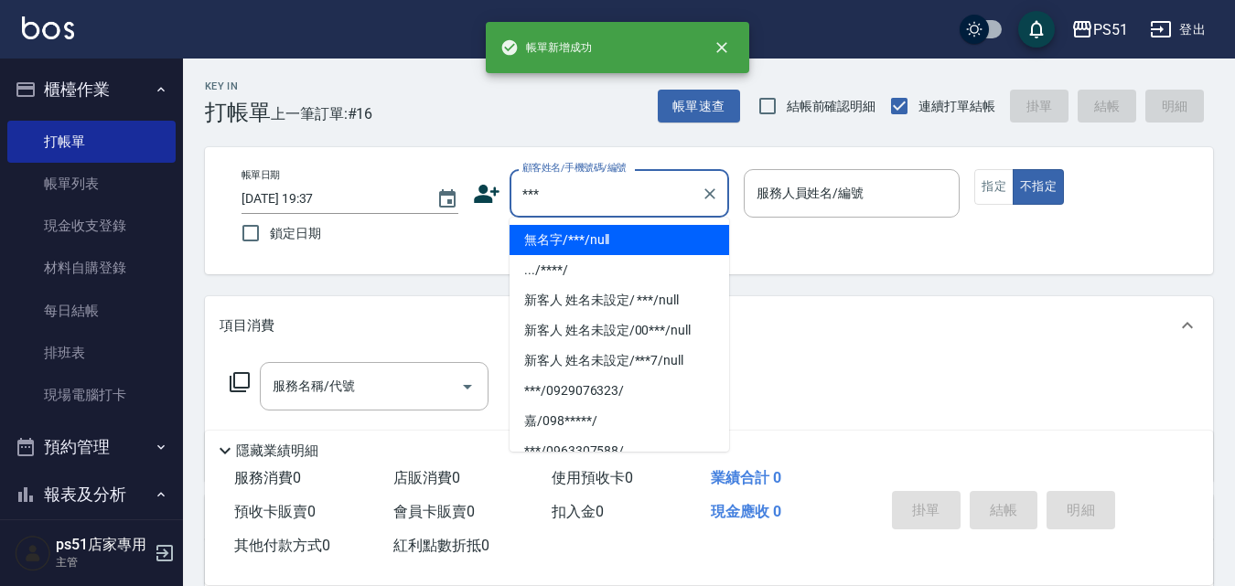
type input "無名字/***/null"
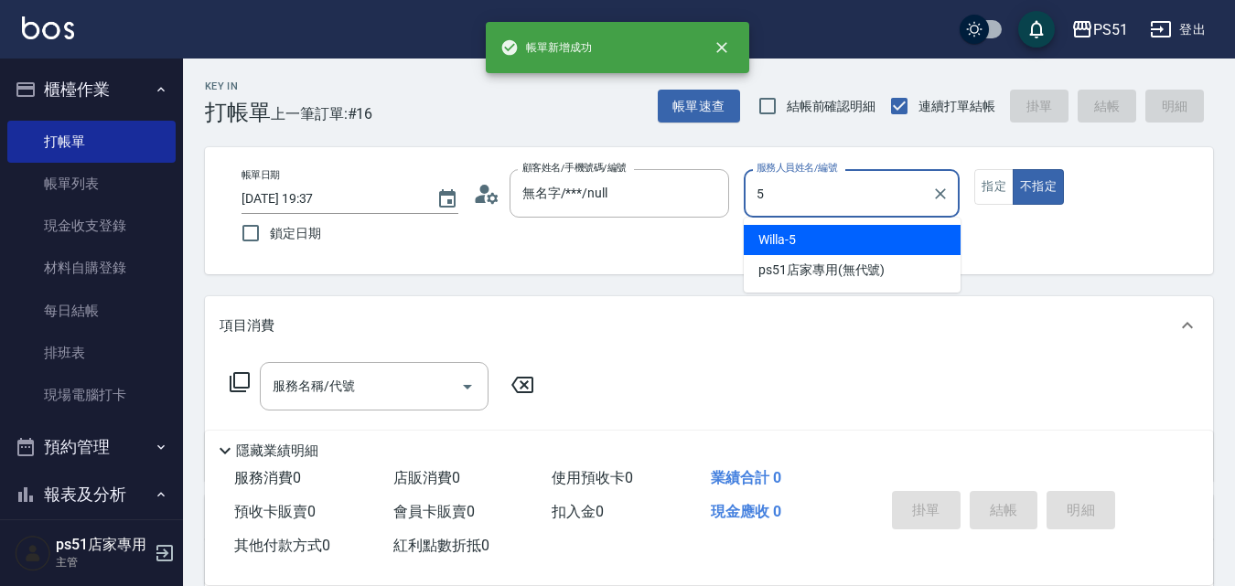
type input "Willa-5"
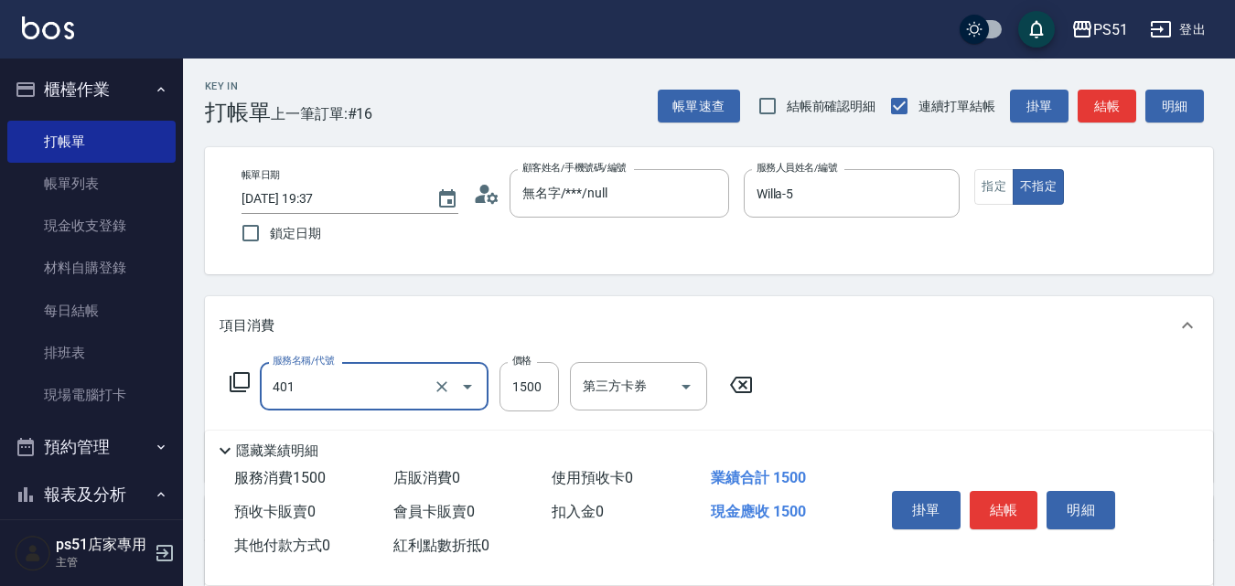
type input "基本染髮(401)"
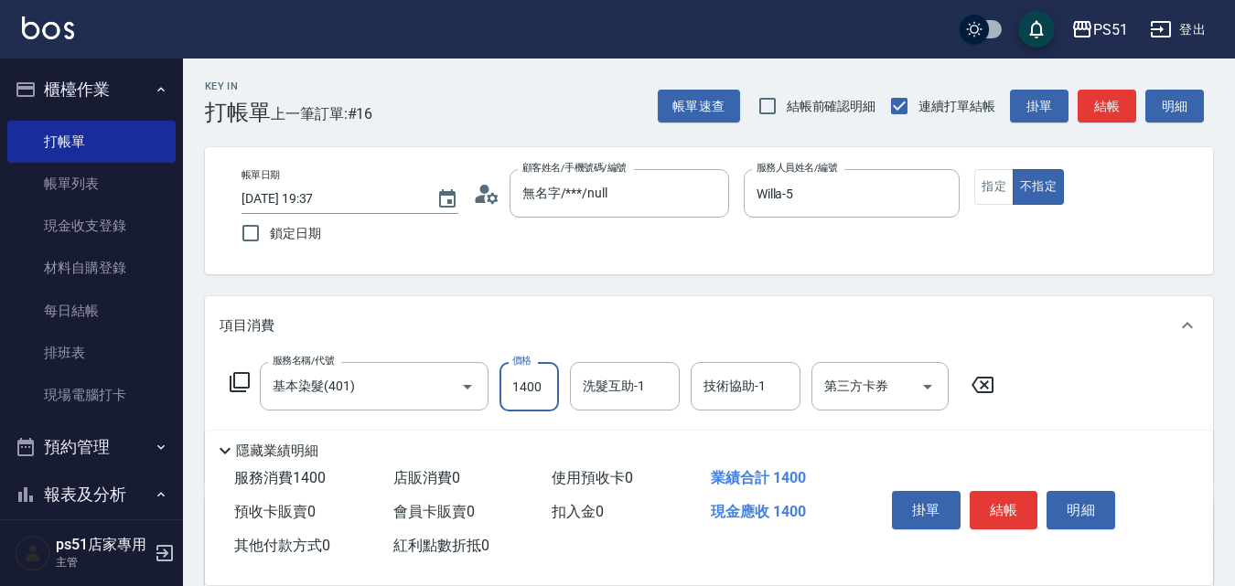
type input "1400"
click at [1095, 123] on div "帳單速查 結帳前確認明細 連續打單結帳 掛單 結帳 明細" at bounding box center [935, 106] width 555 height 38
click at [1086, 119] on button "結帳" at bounding box center [1107, 107] width 59 height 34
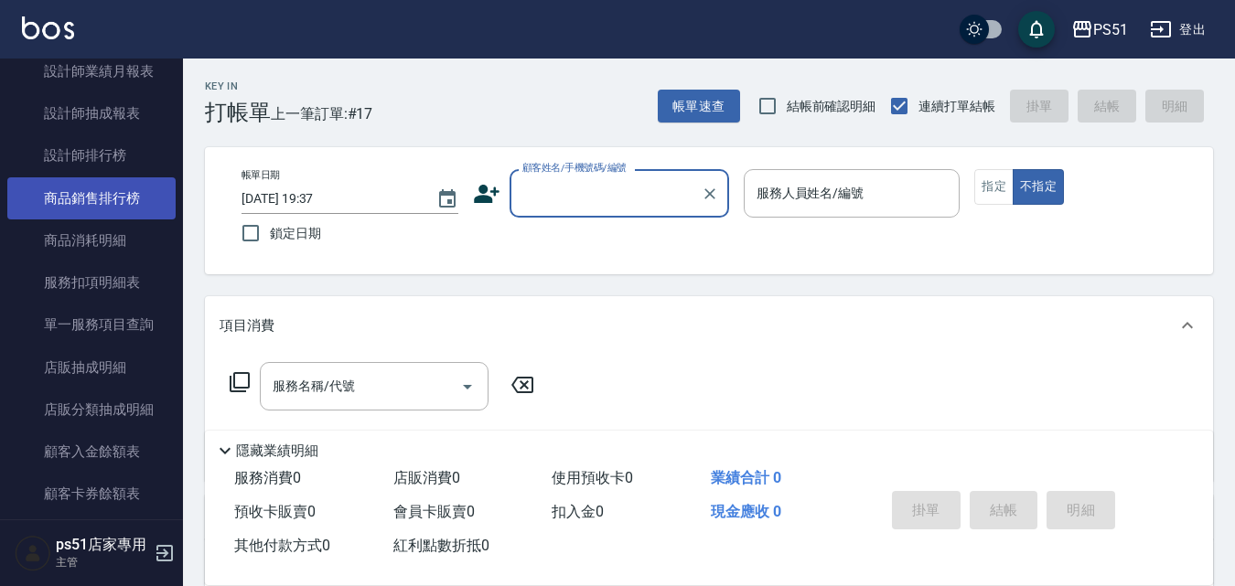
scroll to position [853, 0]
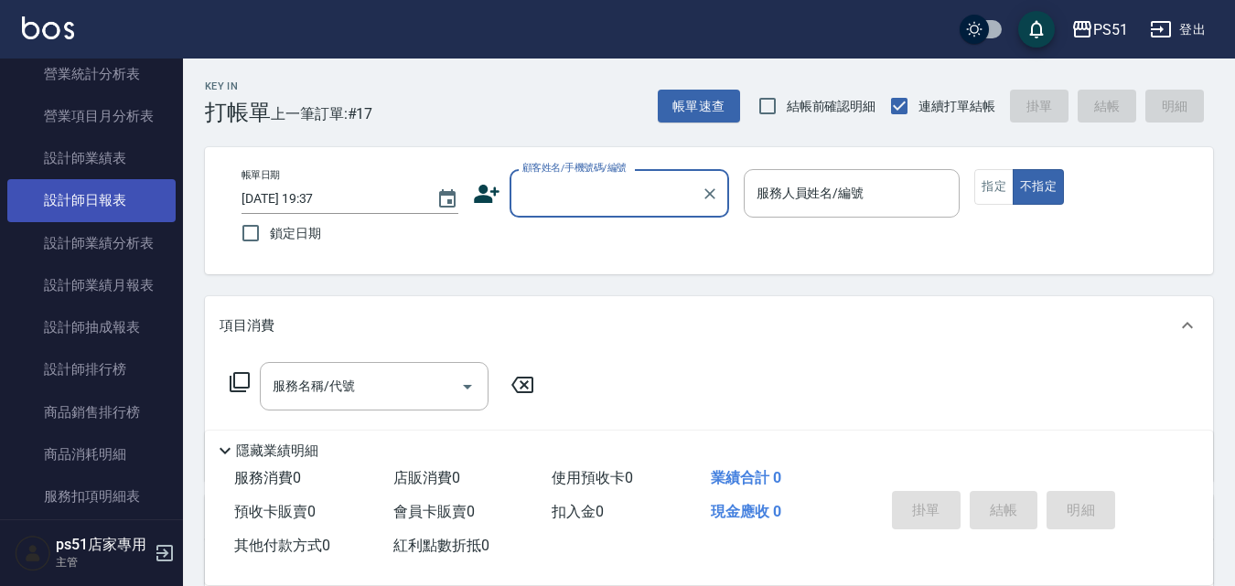
click at [126, 186] on link "設計師日報表" at bounding box center [91, 200] width 168 height 42
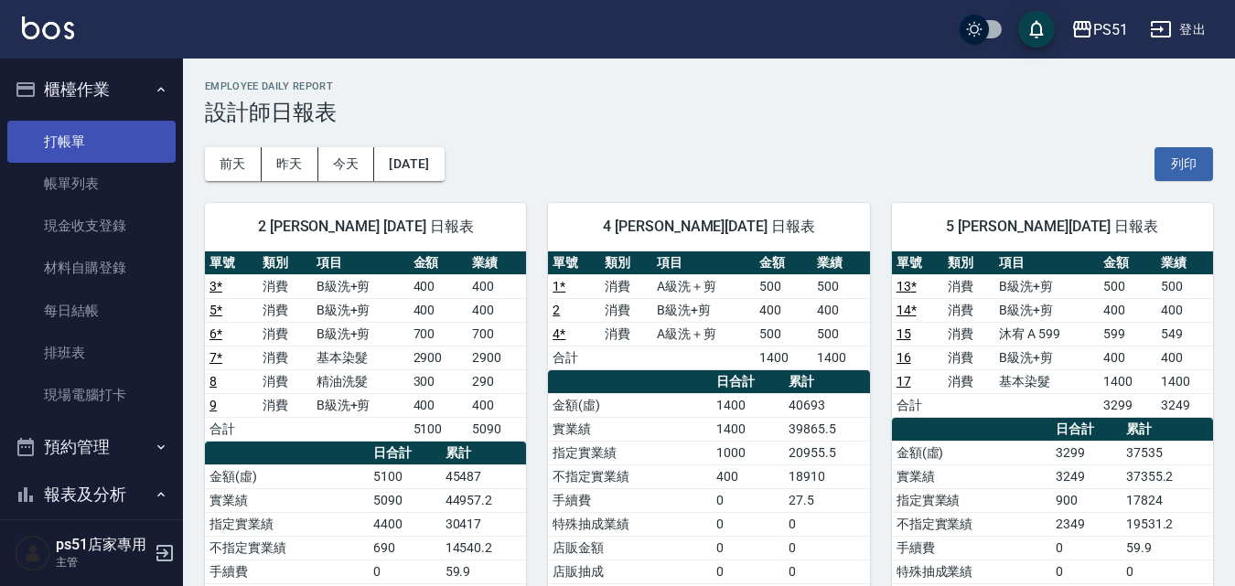
click at [69, 123] on link "打帳單" at bounding box center [91, 142] width 168 height 42
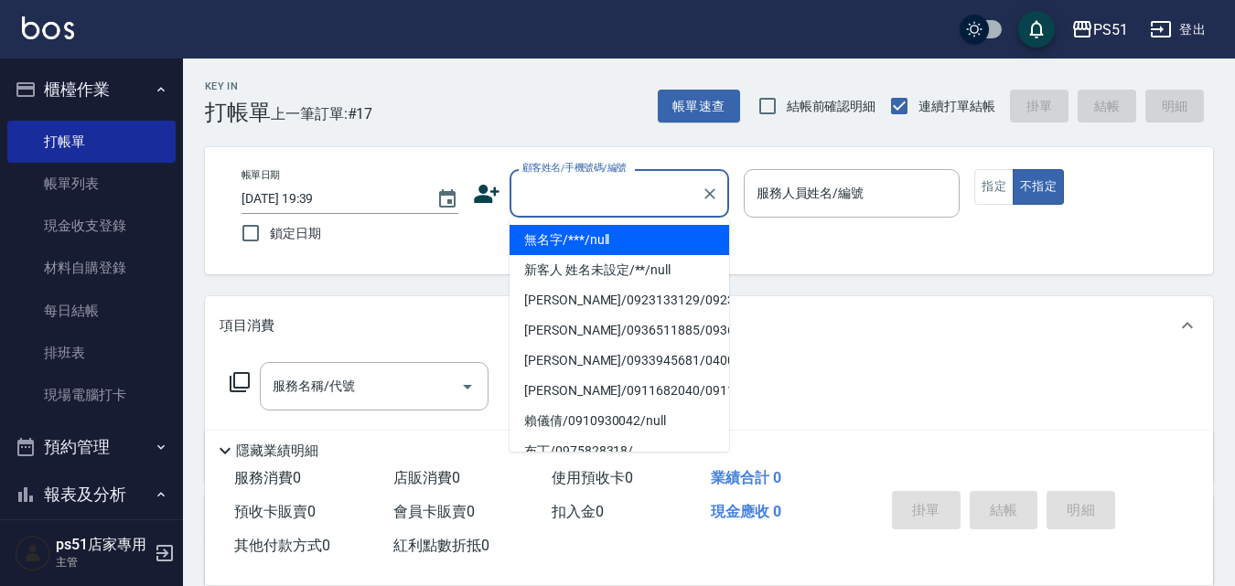
click at [606, 187] on input "顧客姓名/手機號碼/編號" at bounding box center [606, 193] width 176 height 32
click at [613, 249] on li "無名字/***/null" at bounding box center [619, 240] width 220 height 30
type input "無名字/***/null"
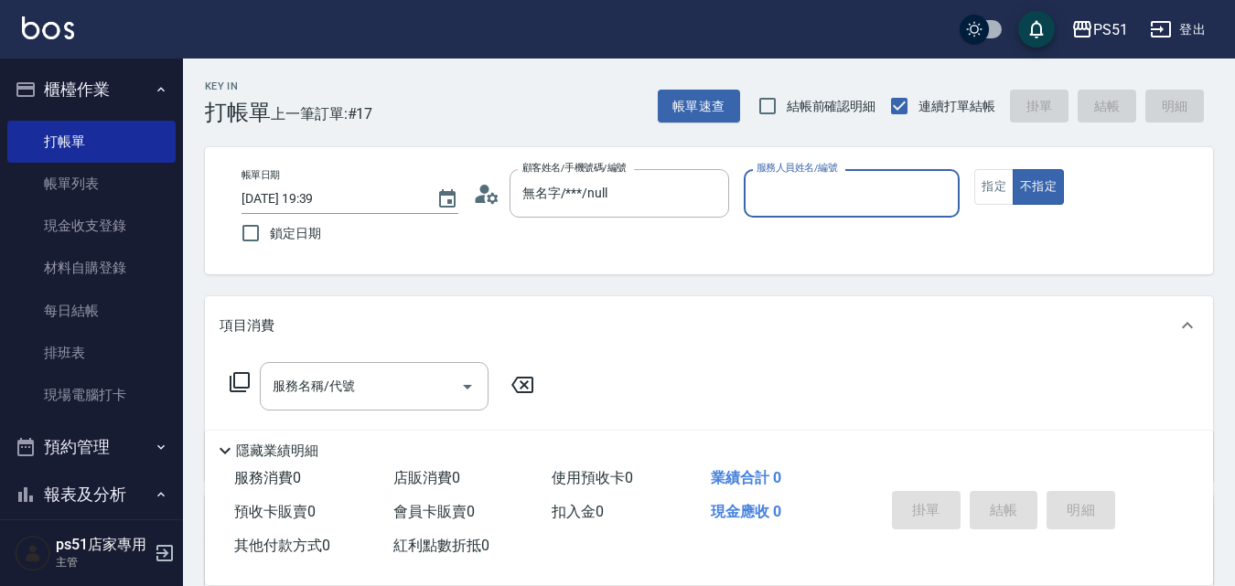
click at [840, 195] on input "服務人員姓名/編號" at bounding box center [852, 193] width 200 height 32
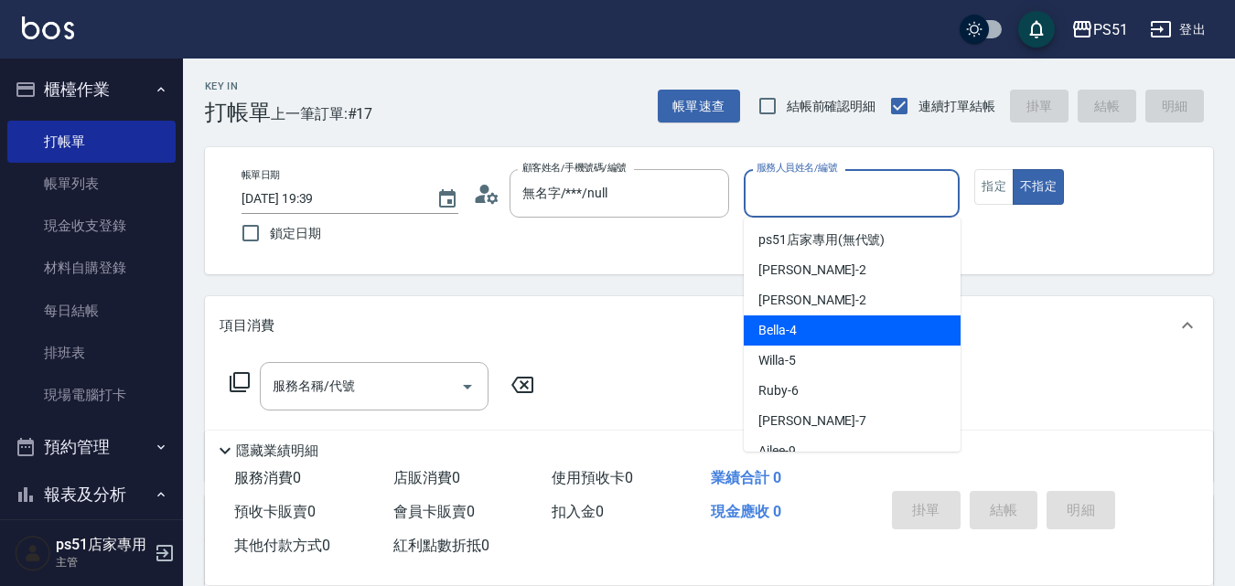
click at [821, 332] on div "Bella -4" at bounding box center [852, 331] width 217 height 30
type input "Bella-4"
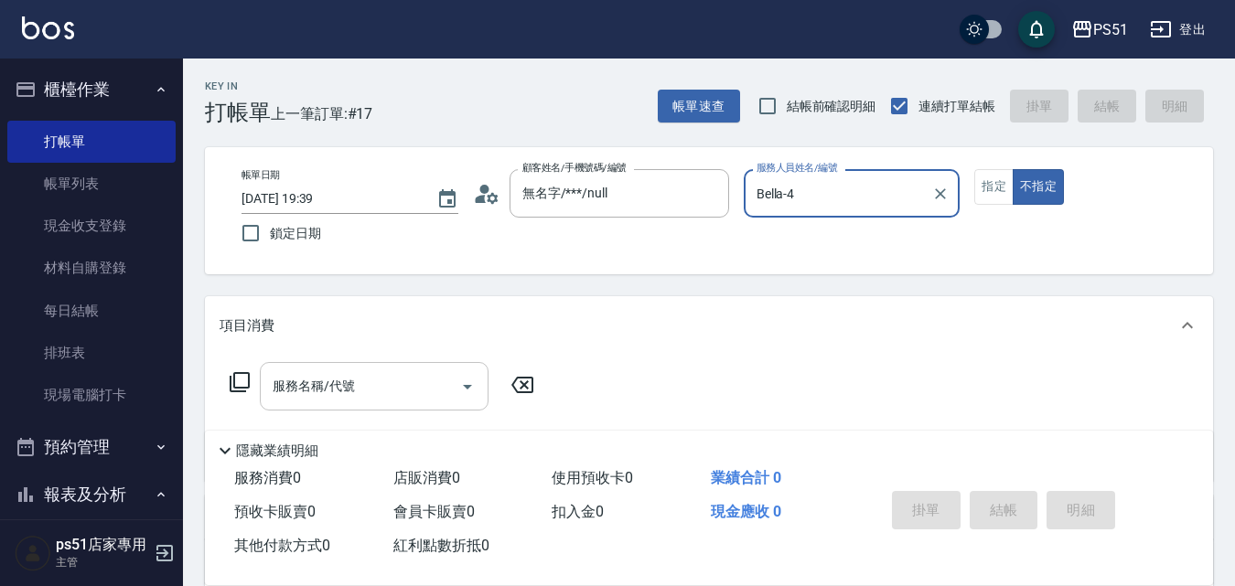
click at [447, 379] on input "服務名稱/代號" at bounding box center [360, 386] width 185 height 32
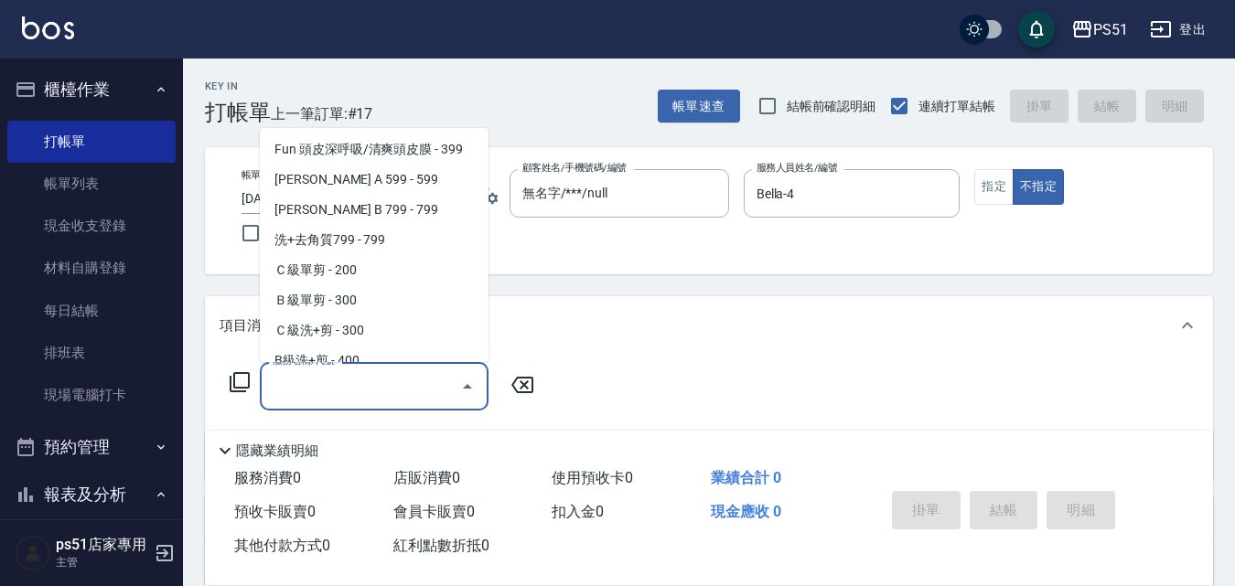
scroll to position [427, 0]
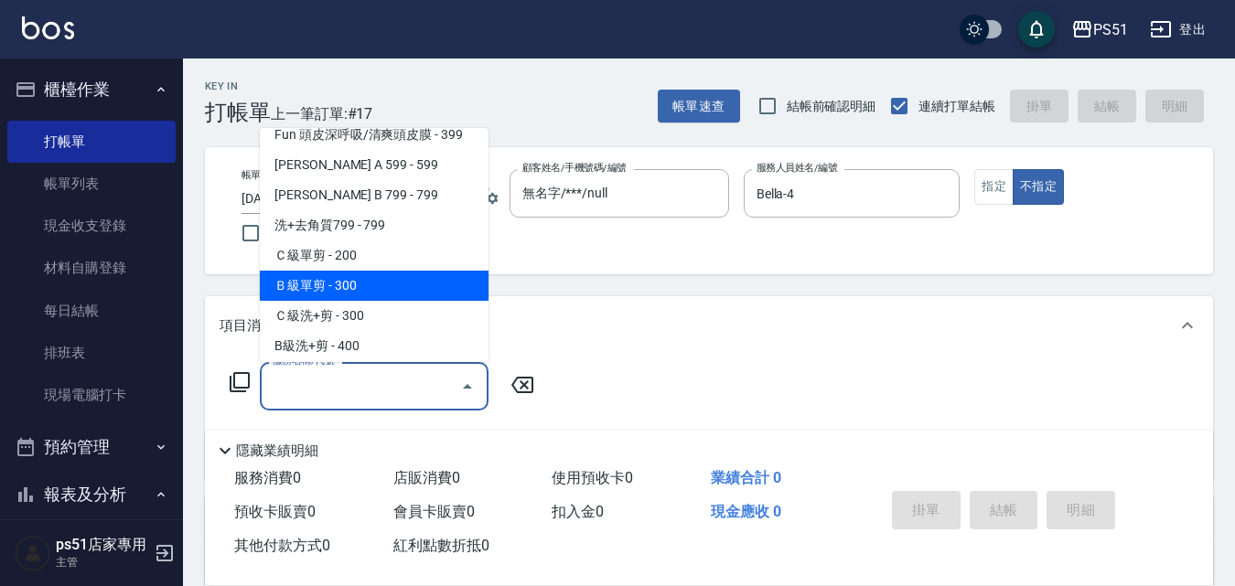
click at [383, 294] on span "Ｂ級單剪 - 300" at bounding box center [374, 286] width 229 height 30
type input "Ｂ級單剪(202)"
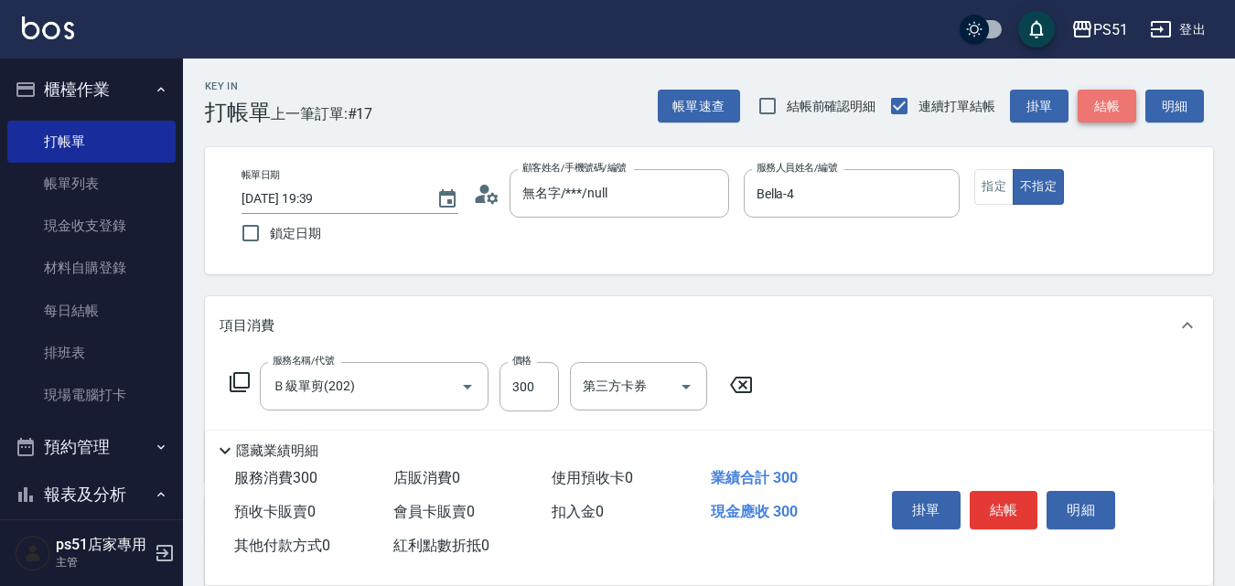
click at [1094, 101] on button "結帳" at bounding box center [1107, 107] width 59 height 34
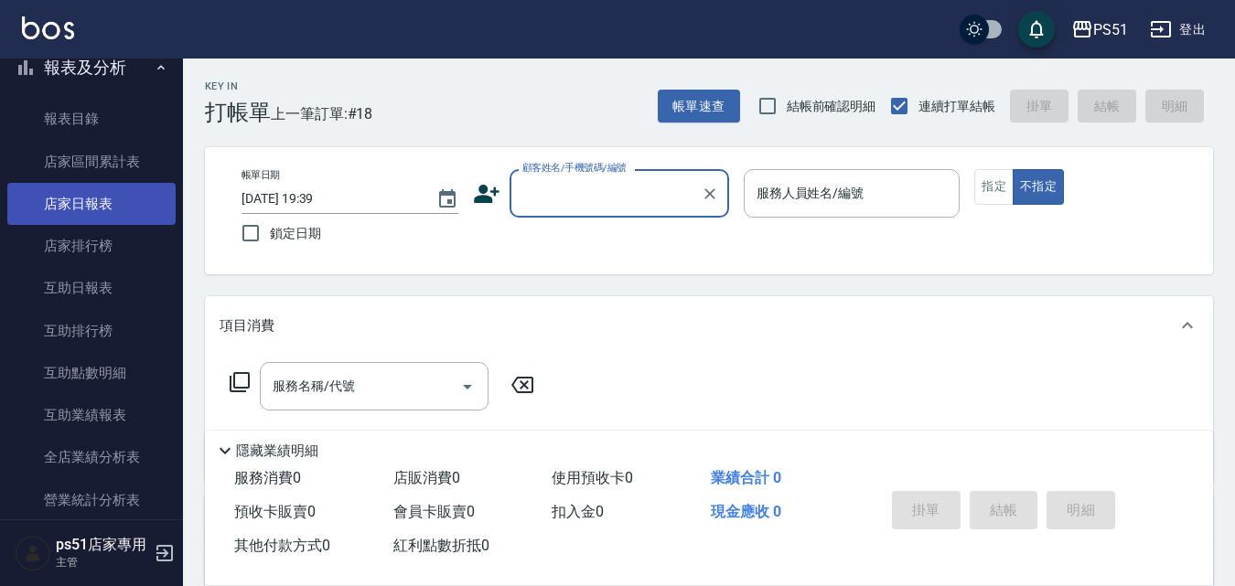
click at [136, 204] on link "店家日報表" at bounding box center [91, 204] width 168 height 42
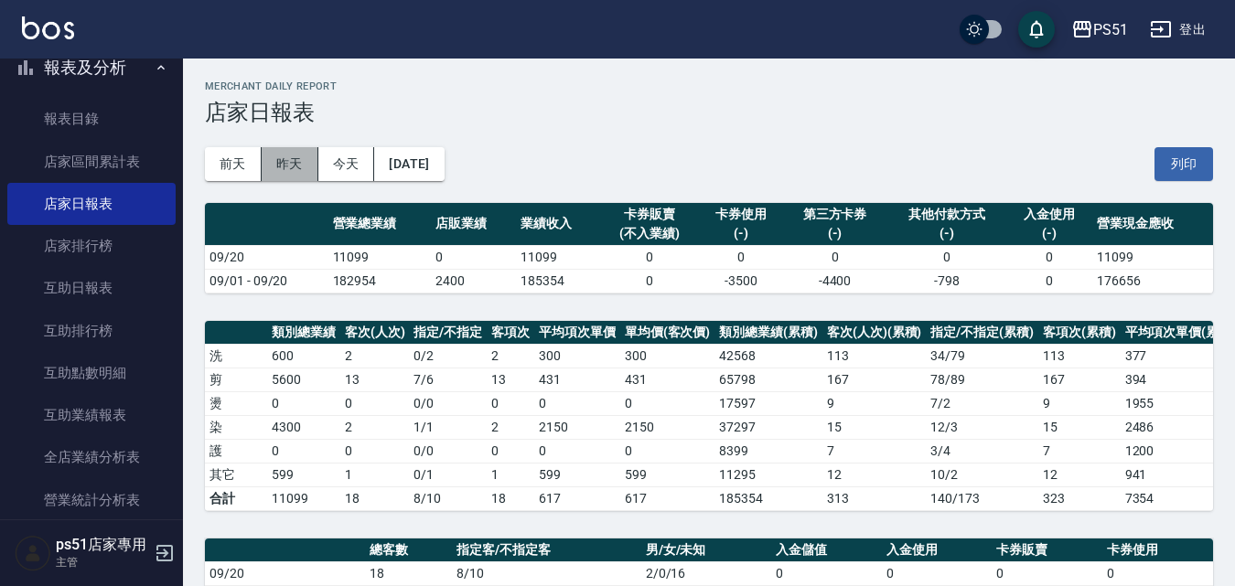
click at [310, 156] on button "昨天" at bounding box center [290, 164] width 57 height 34
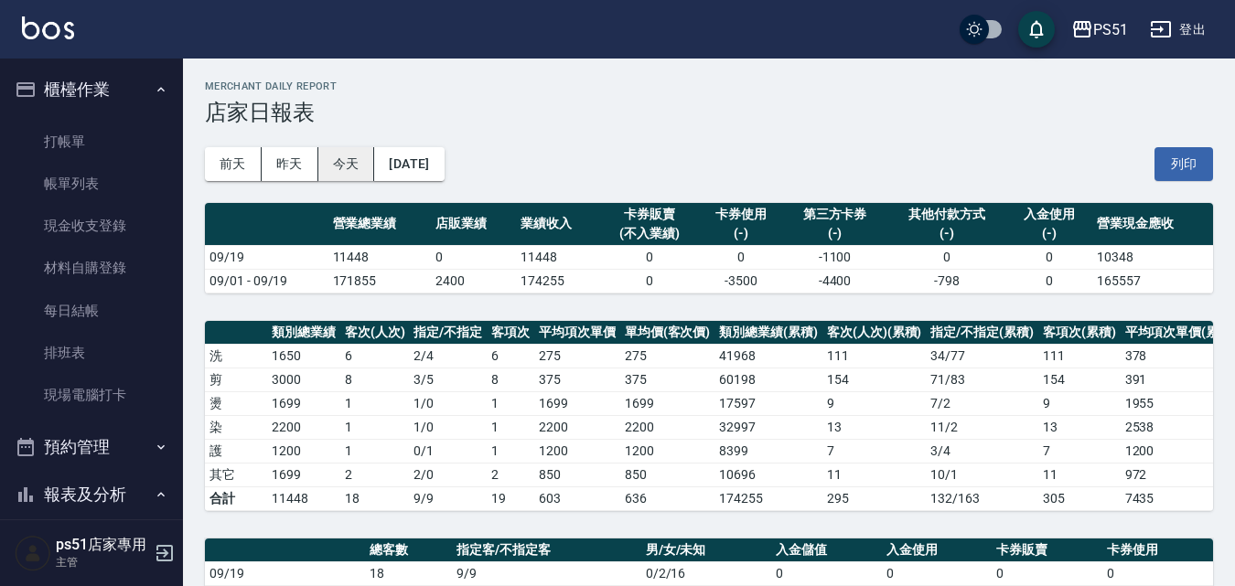
click at [339, 157] on button "今天" at bounding box center [346, 164] width 57 height 34
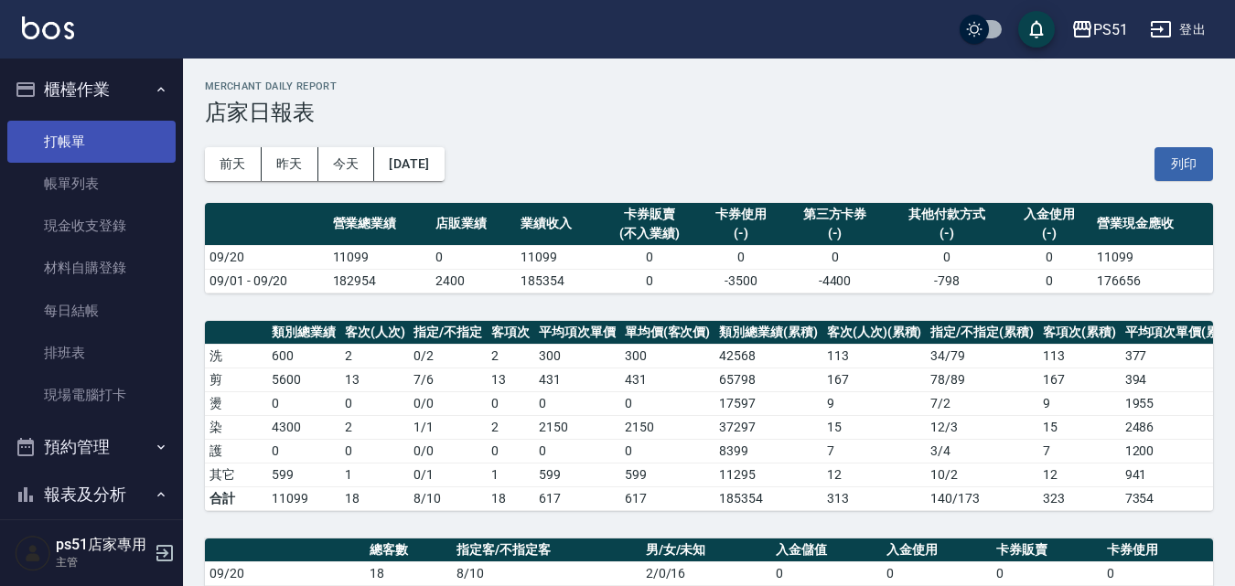
click at [113, 145] on link "打帳單" at bounding box center [91, 142] width 168 height 42
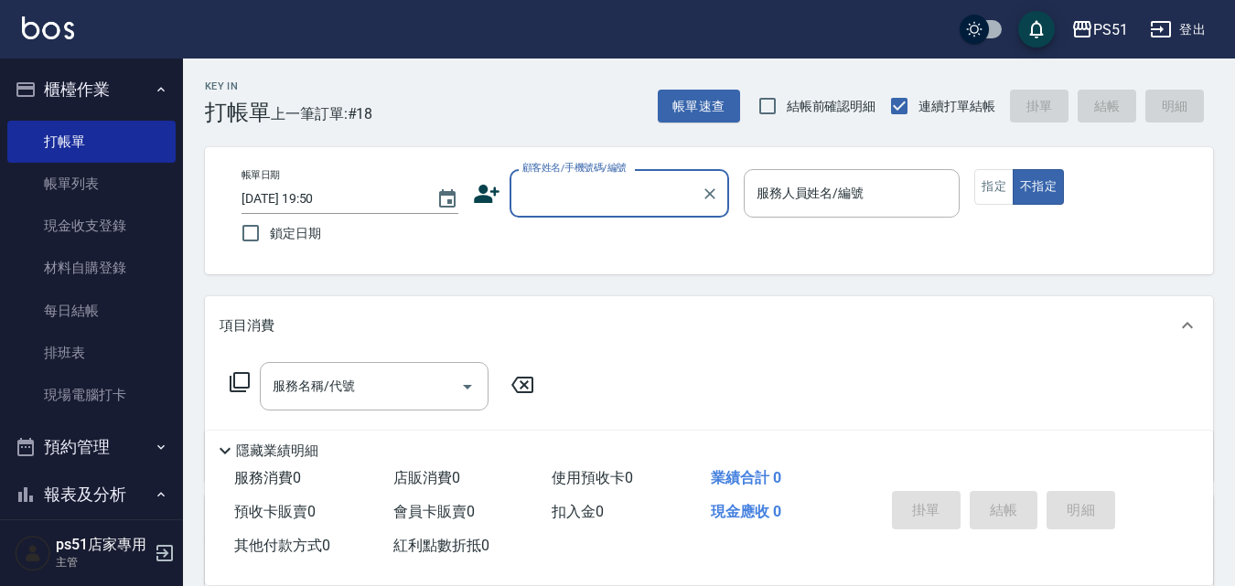
click at [509, 101] on div "Key In 打帳單 上一筆訂單:#18 帳單速查 結帳前確認明細 連續打單結帳 掛單 結帳 明細" at bounding box center [698, 92] width 1030 height 67
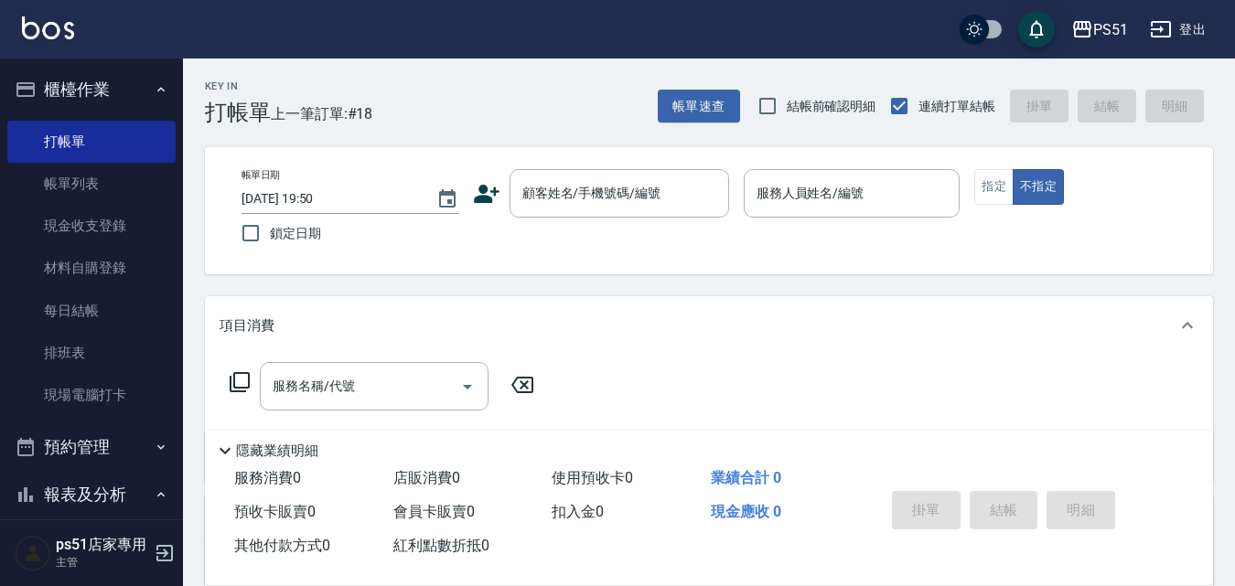
click at [509, 101] on div "Key In 打帳單 上一筆訂單:#18 帳單速查 結帳前確認明細 連續打單結帳 掛單 結帳 明細" at bounding box center [698, 92] width 1030 height 67
click at [508, 102] on div "Key In 打帳單 上一筆訂單:#18 帳單速查 結帳前確認明細 連續打單結帳 掛單 結帳 明細" at bounding box center [698, 92] width 1030 height 67
click at [455, 134] on div "Key In 打帳單 上一筆訂單:#18 帳單速查 結帳前確認明細 連續打單結帳 掛單 結帳 明細 帳單日期 [DATE] 19:50 鎖定日期 顧客姓名/手…" at bounding box center [709, 475] width 1052 height 832
click at [505, 113] on div "Key In 打帳單 上一筆訂單:#18 帳單速查 結帳前確認明細 連續打單結帳 掛單 結帳 明細" at bounding box center [698, 92] width 1030 height 67
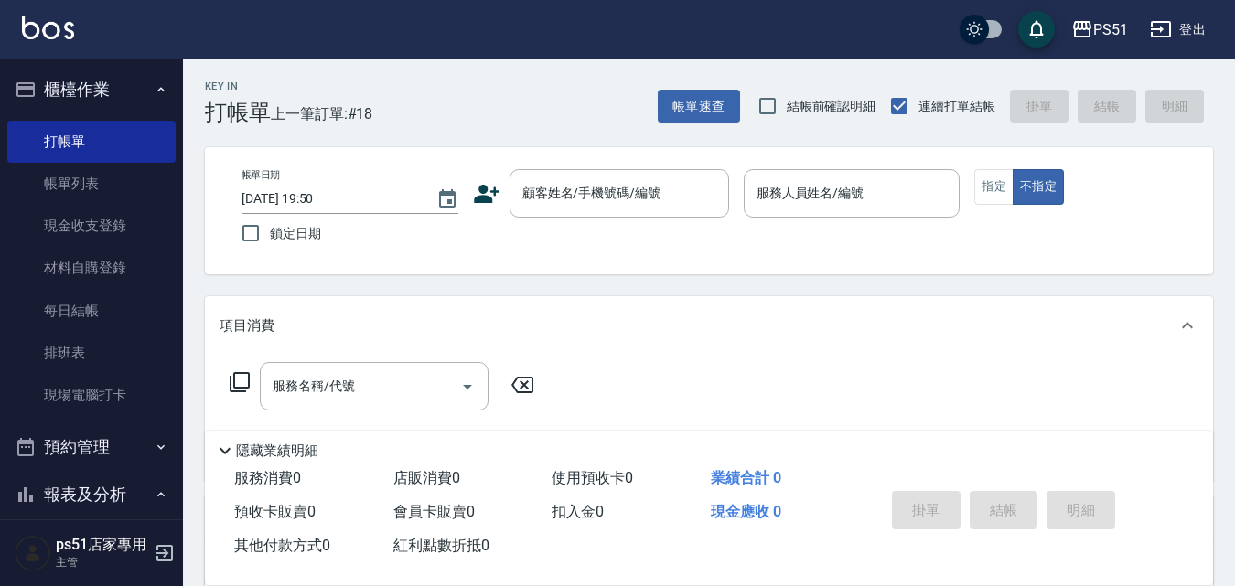
click at [505, 113] on div "Key In 打帳單 上一筆訂單:#18 帳單速查 結帳前確認明細 連續打單結帳 掛單 結帳 明細" at bounding box center [698, 92] width 1030 height 67
click at [499, 99] on div "Key In 打帳單 上一筆訂單:#18 帳單速查 結帳前確認明細 連續打單結帳 掛單 結帳 明細" at bounding box center [698, 92] width 1030 height 67
click at [499, 94] on div "Key In 打帳單 上一筆訂單:#18 帳單速查 結帳前確認明細 連續打單結帳 掛單 結帳 明細" at bounding box center [698, 92] width 1030 height 67
click at [499, 87] on div "Key In 打帳單 上一筆訂單:#18 帳單速查 結帳前確認明細 連續打單結帳 掛單 結帳 明細" at bounding box center [698, 92] width 1030 height 67
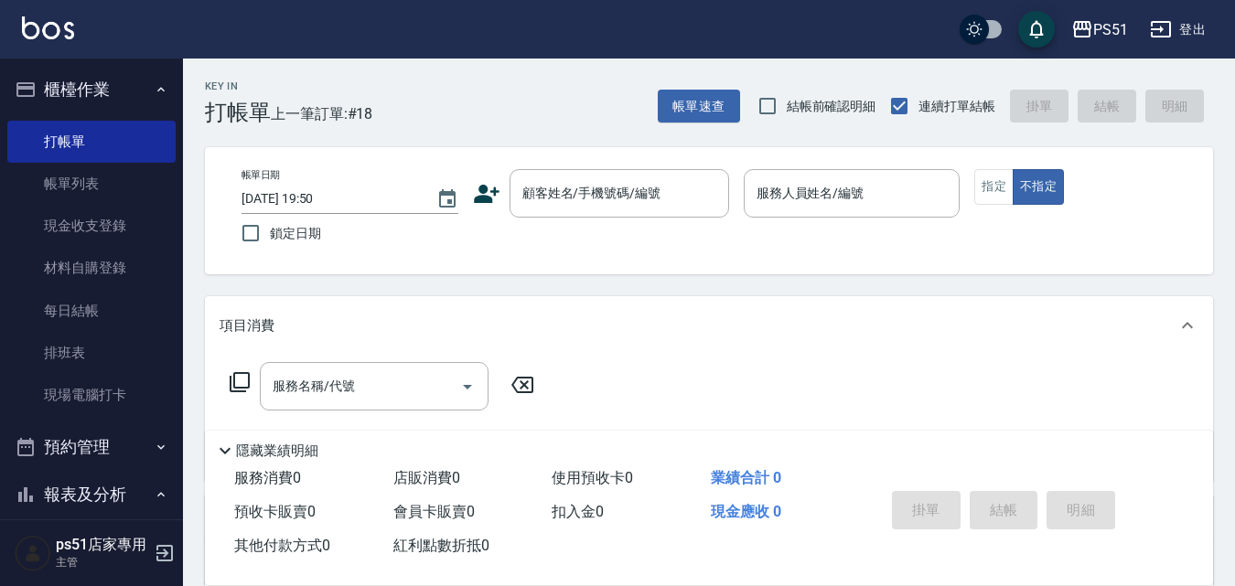
click at [499, 87] on div "Key In 打帳單 上一筆訂單:#18 帳單速查 結帳前確認明細 連續打單結帳 掛單 結帳 明細" at bounding box center [698, 92] width 1030 height 67
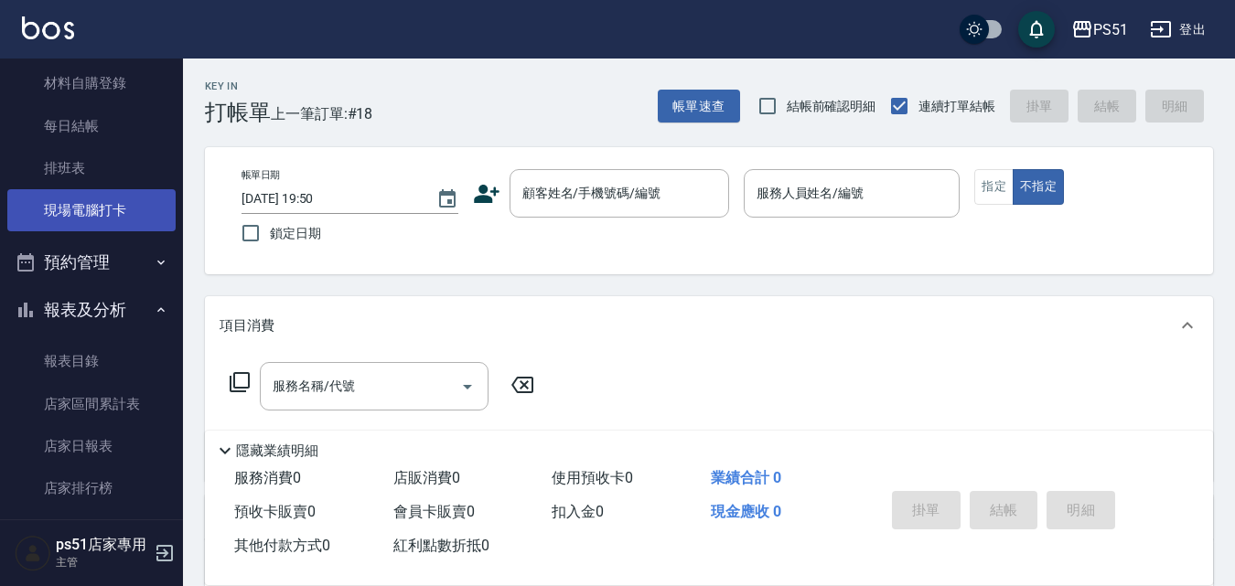
scroll to position [213, 0]
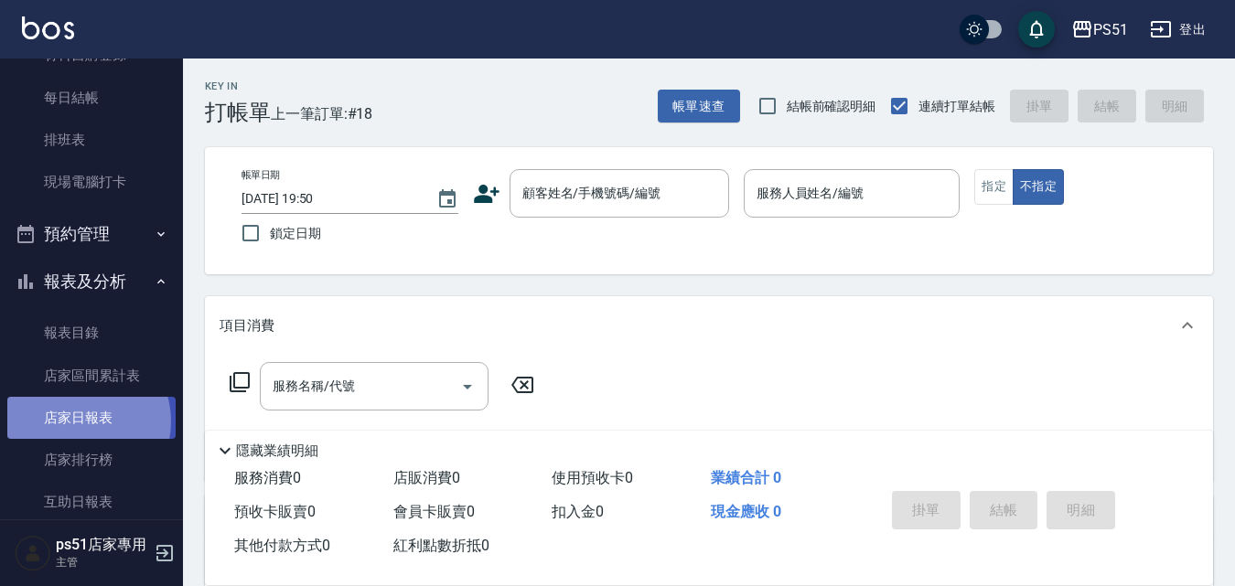
click at [78, 422] on link "店家日報表" at bounding box center [91, 418] width 168 height 42
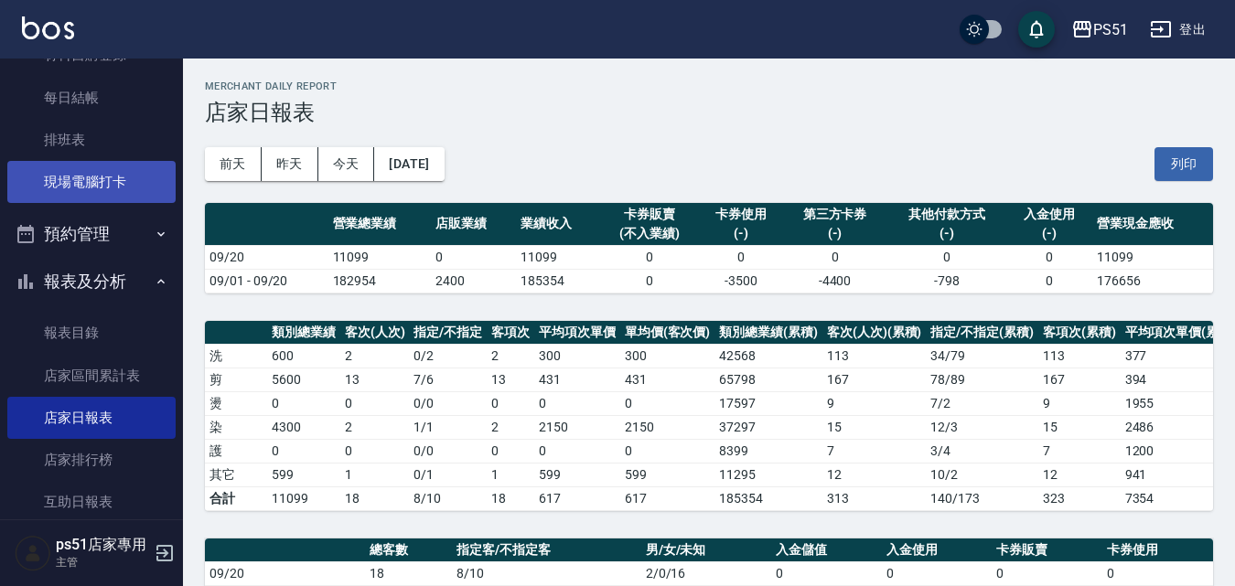
click at [37, 171] on link "現場電腦打卡" at bounding box center [91, 182] width 168 height 42
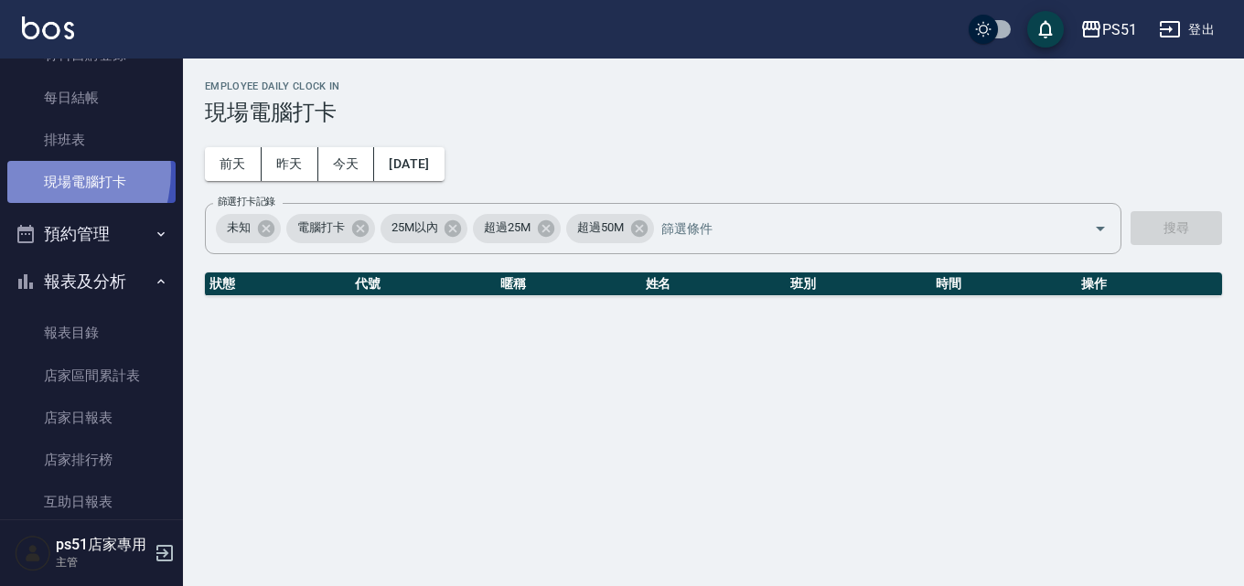
click at [37, 171] on link "現場電腦打卡" at bounding box center [91, 182] width 168 height 42
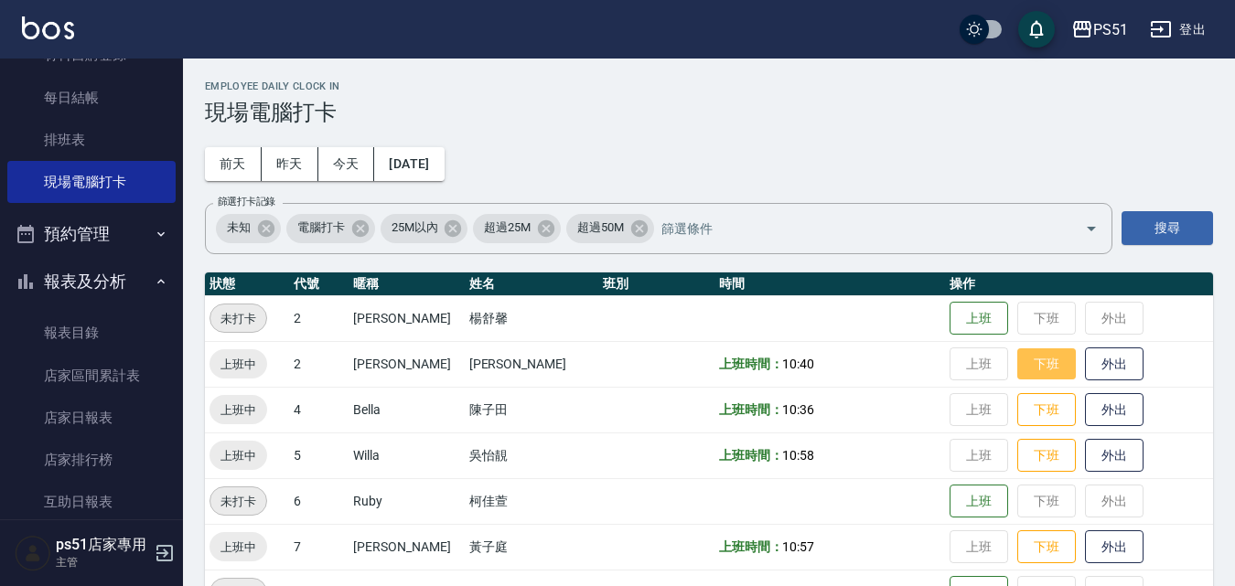
click at [1017, 366] on button "下班" at bounding box center [1046, 365] width 59 height 32
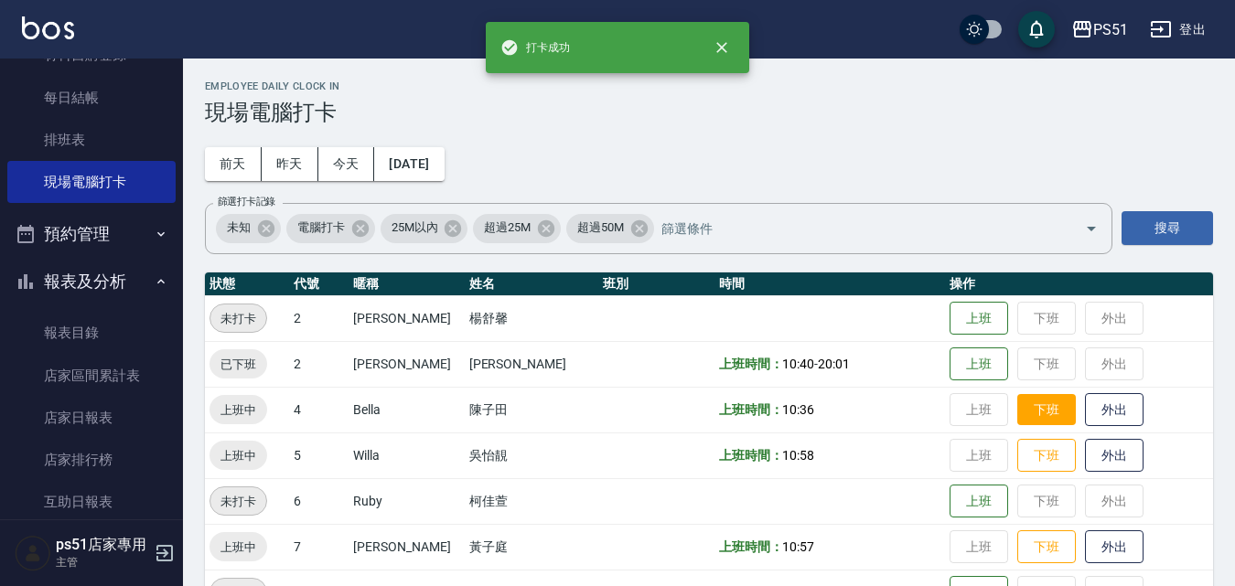
click at [1027, 410] on button "下班" at bounding box center [1046, 410] width 59 height 32
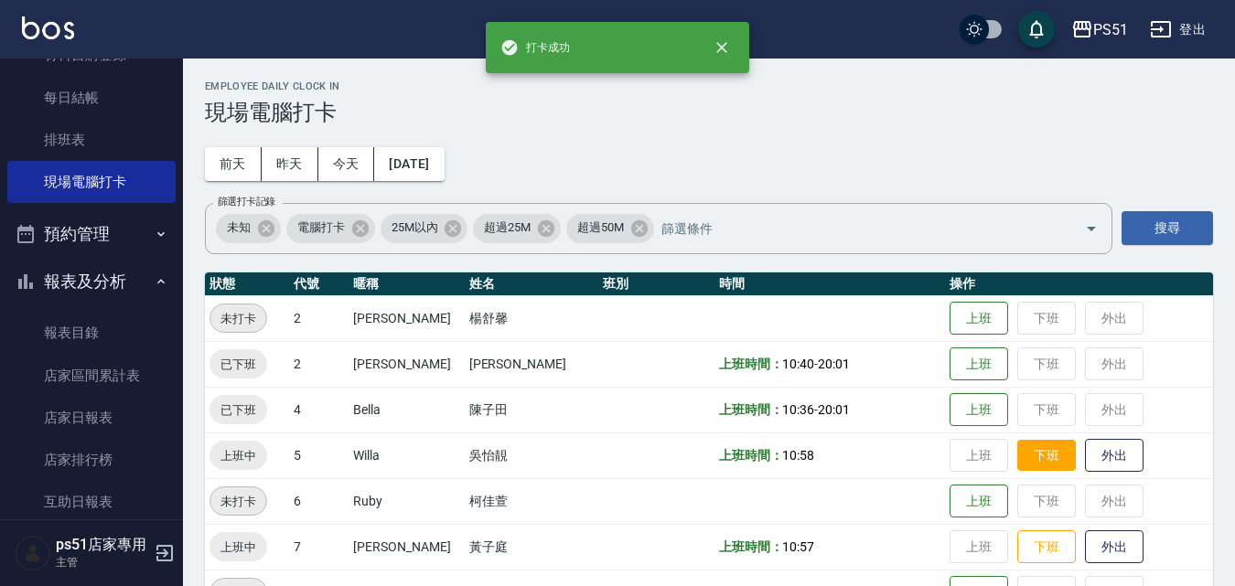
click at [1036, 447] on button "下班" at bounding box center [1046, 456] width 59 height 32
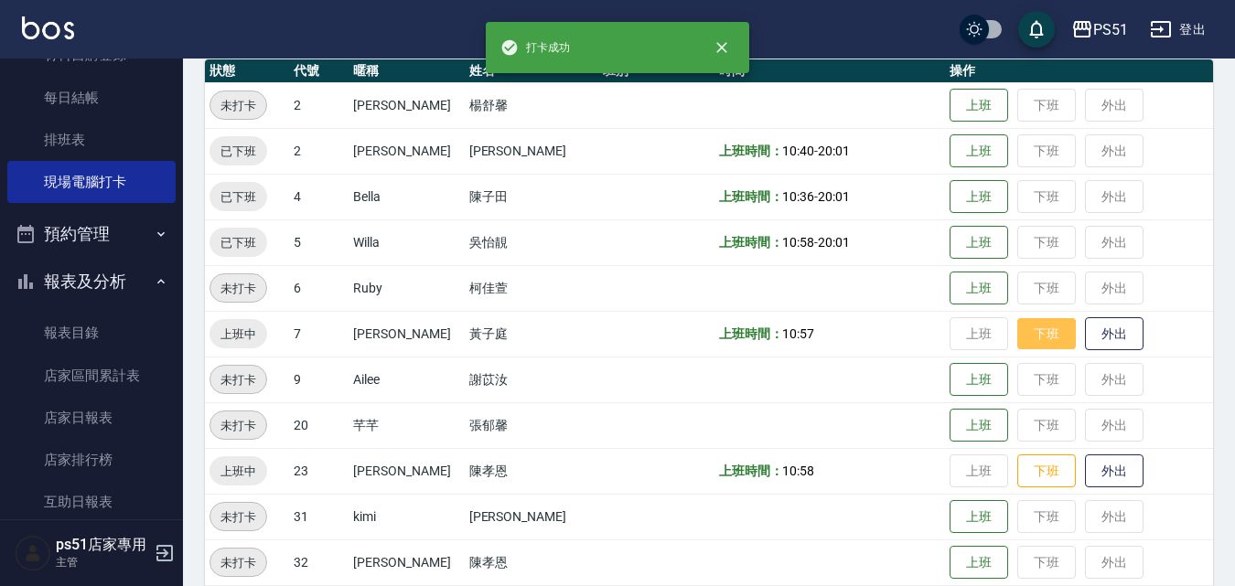
click at [1028, 341] on button "下班" at bounding box center [1046, 334] width 59 height 32
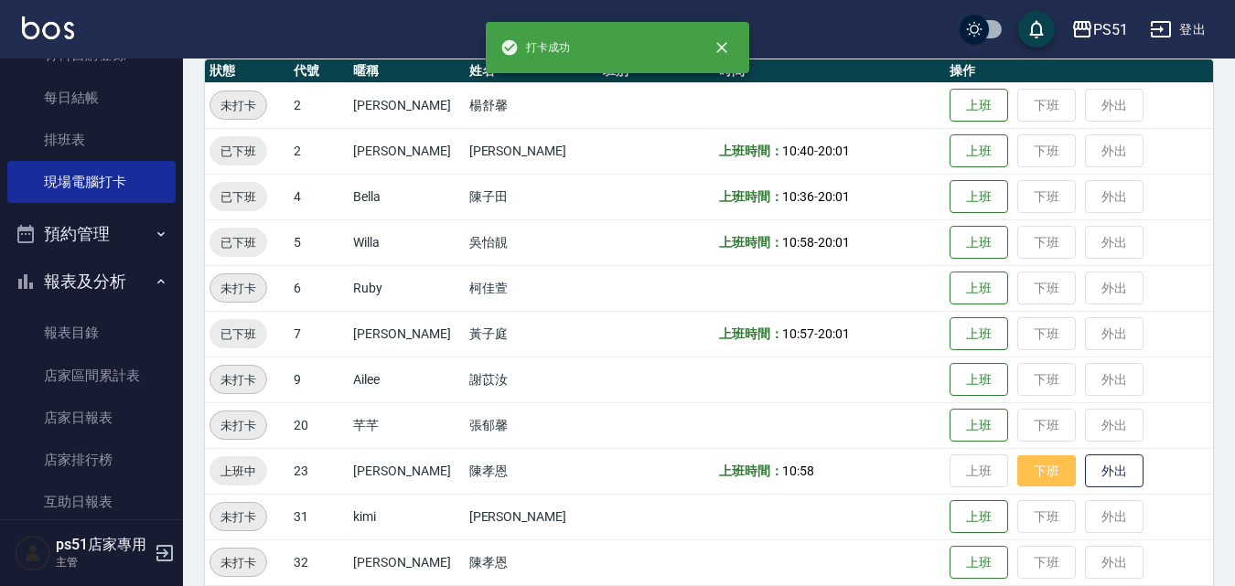
click at [1046, 467] on button "下班" at bounding box center [1046, 472] width 59 height 32
